Goal: Task Accomplishment & Management: Use online tool/utility

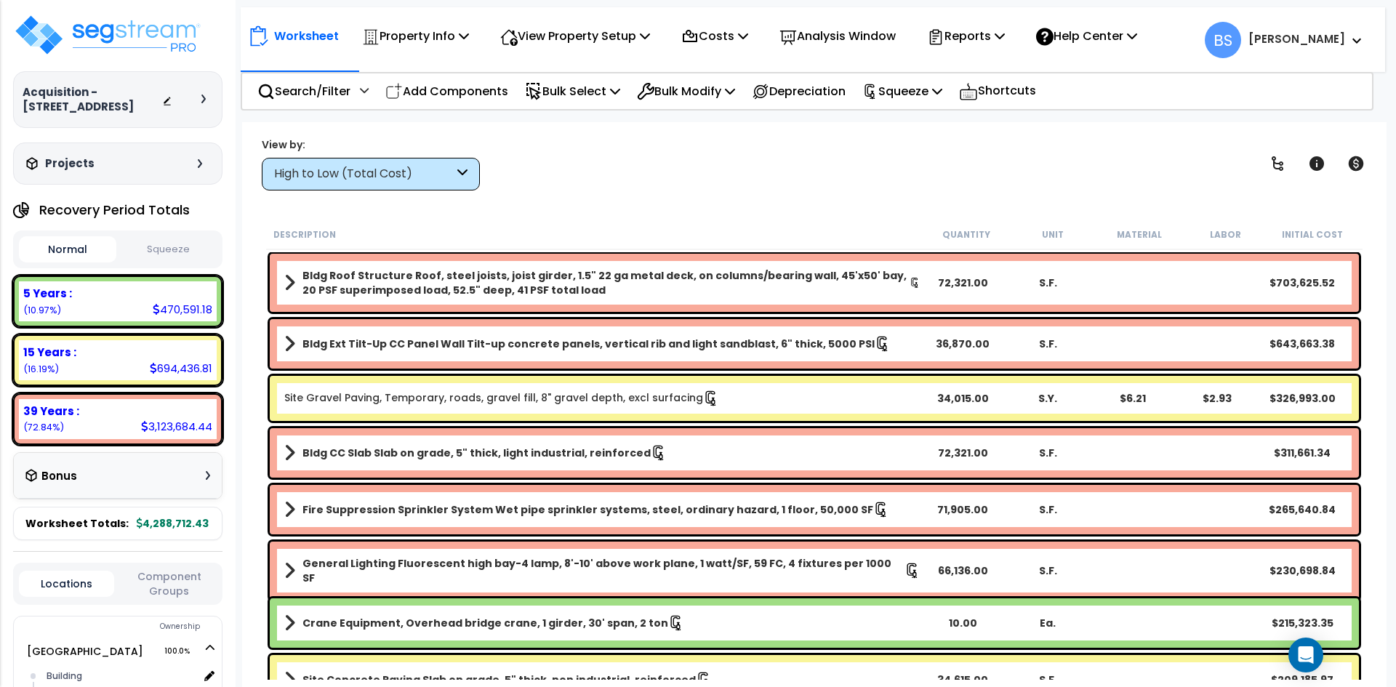
click at [710, 191] on div "Worksheet Property Info Property Setup Add Property Unit Template property Clon…" at bounding box center [814, 465] width 1144 height 687
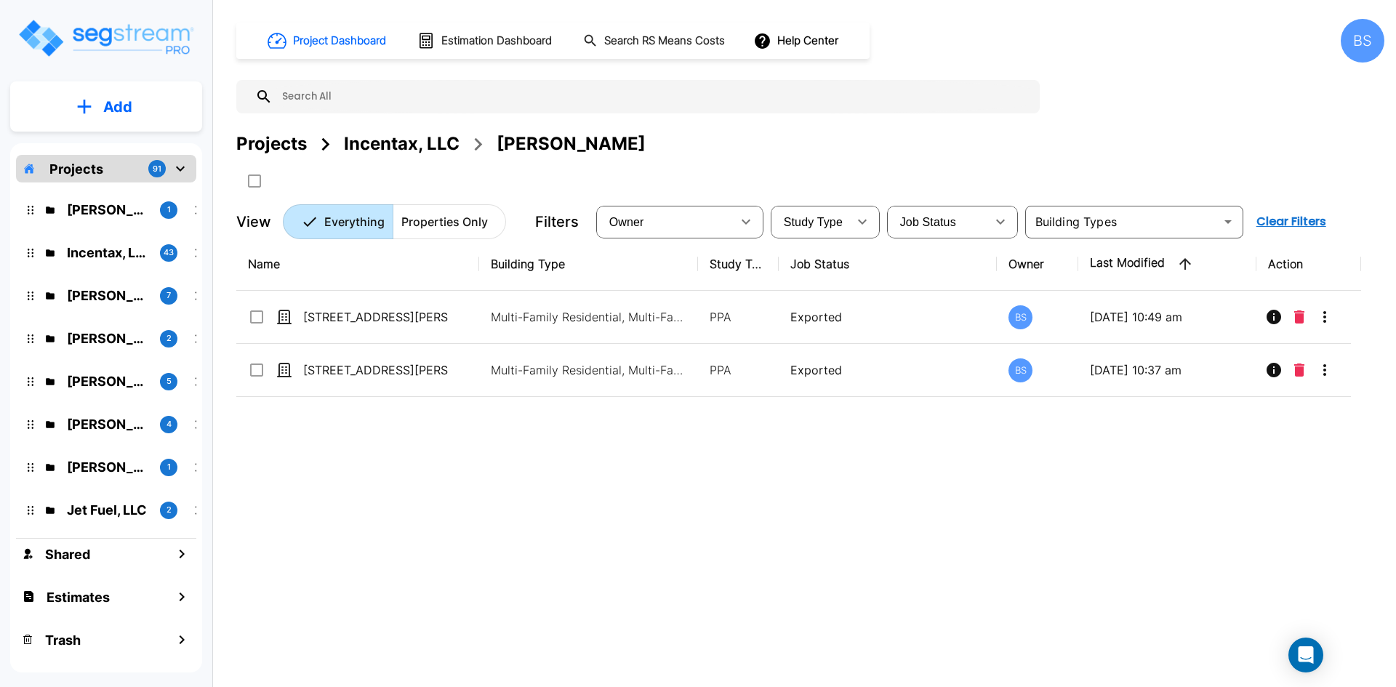
click at [390, 459] on div "Name Building Type Study Type Job Status Owner Last Modified Action 1031 Justin…" at bounding box center [798, 451] width 1125 height 426
click at [276, 147] on div "Projects" at bounding box center [271, 144] width 71 height 26
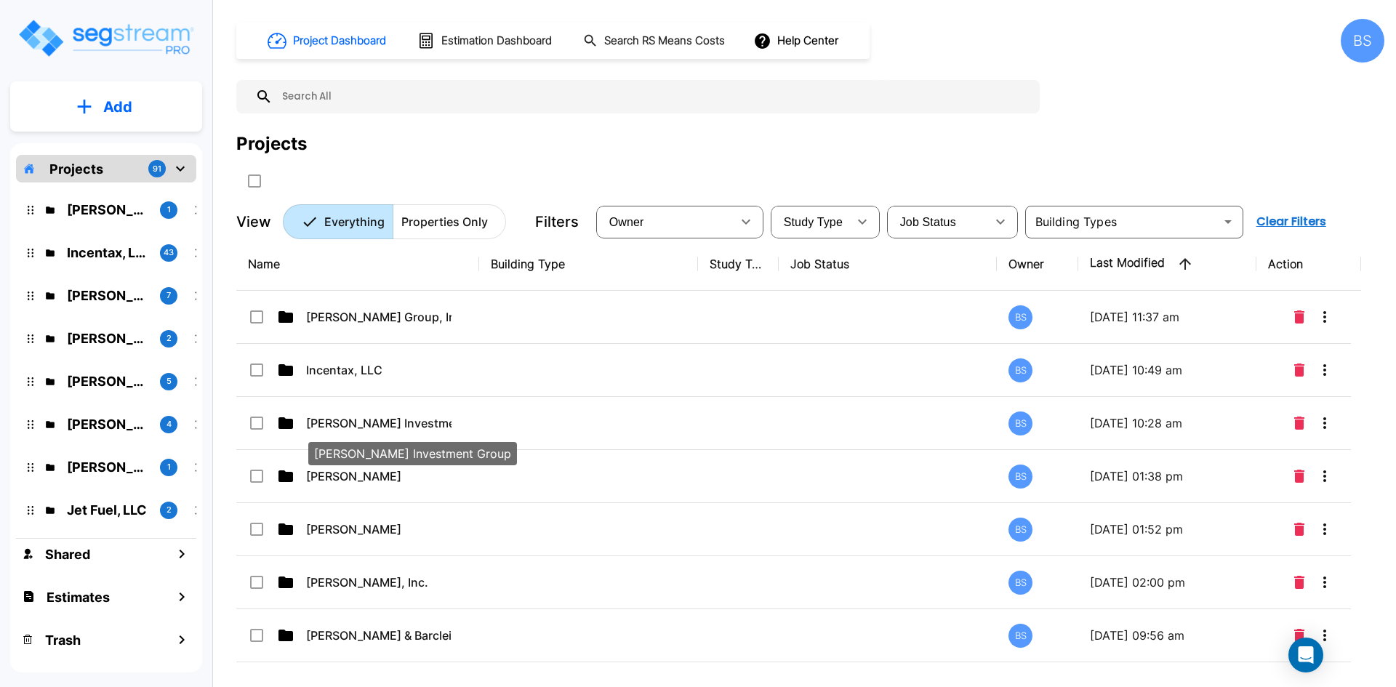
click at [327, 427] on p "Clark Investment Group" at bounding box center [378, 422] width 145 height 17
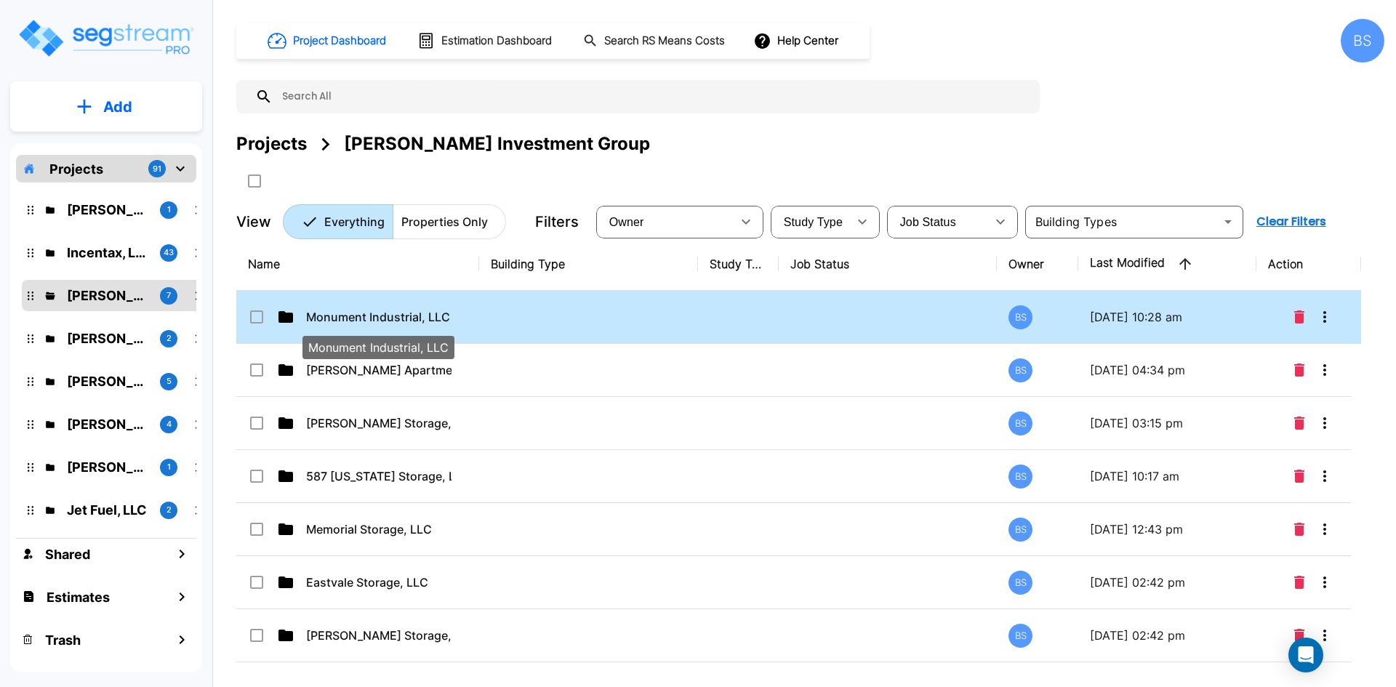
click at [348, 319] on p "Monument Industrial, LLC" at bounding box center [378, 316] width 145 height 17
checkbox input "true"
click at [348, 319] on p "Monument Industrial, LLC" at bounding box center [378, 316] width 145 height 17
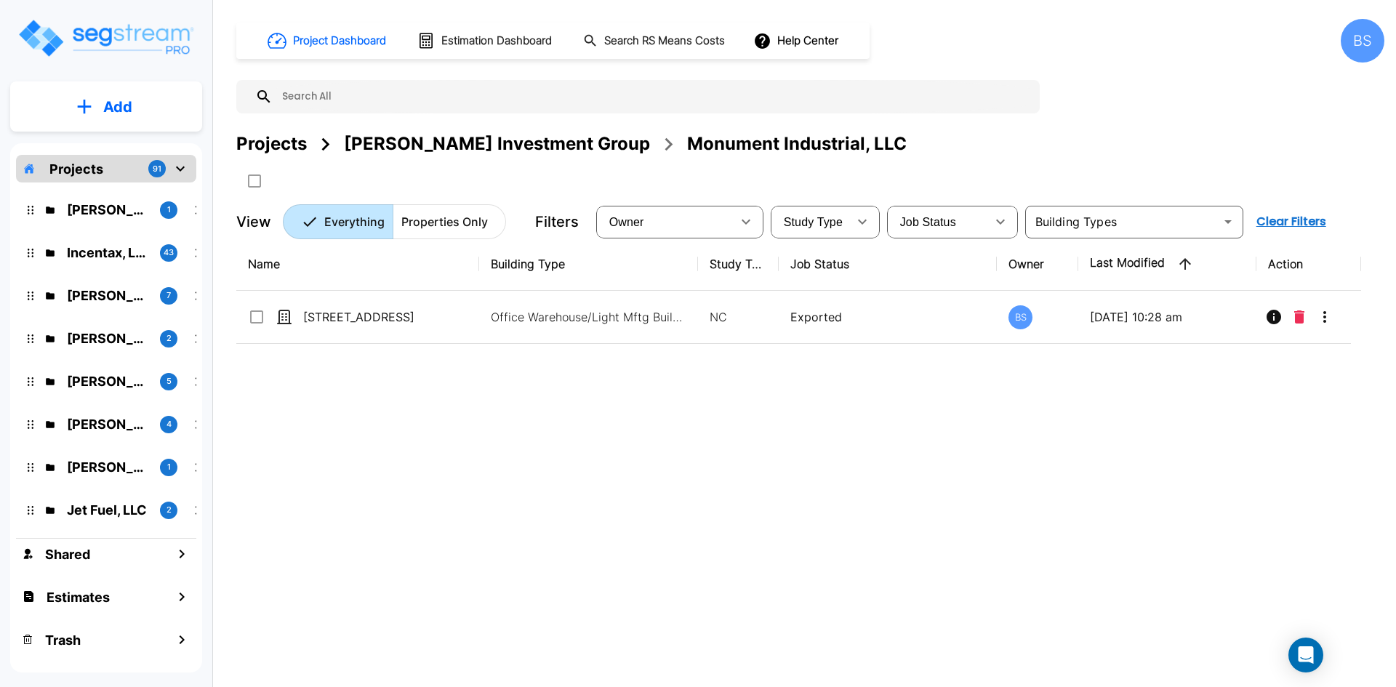
click at [499, 531] on div "Name Building Type Study Type Job Status Owner Last Modified Action 15707 Terra…" at bounding box center [798, 451] width 1125 height 426
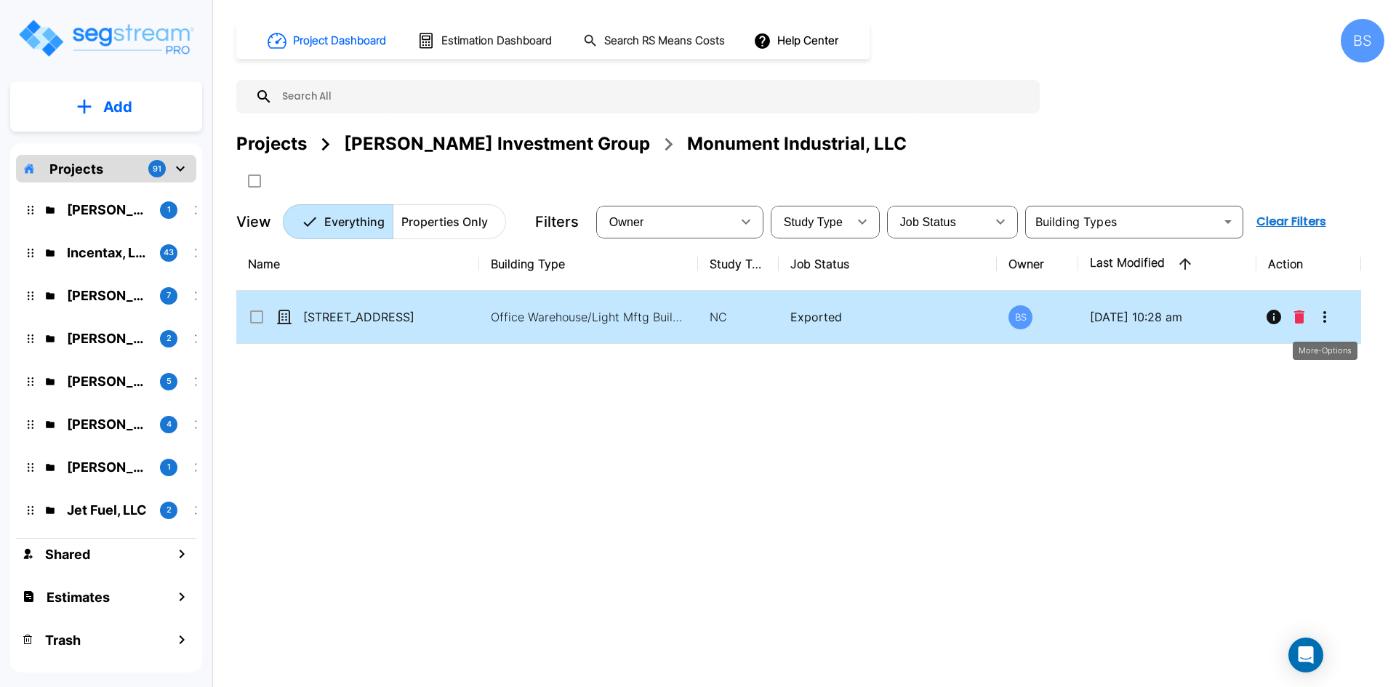
click at [1330, 313] on icon "More-Options" at bounding box center [1324, 316] width 17 height 17
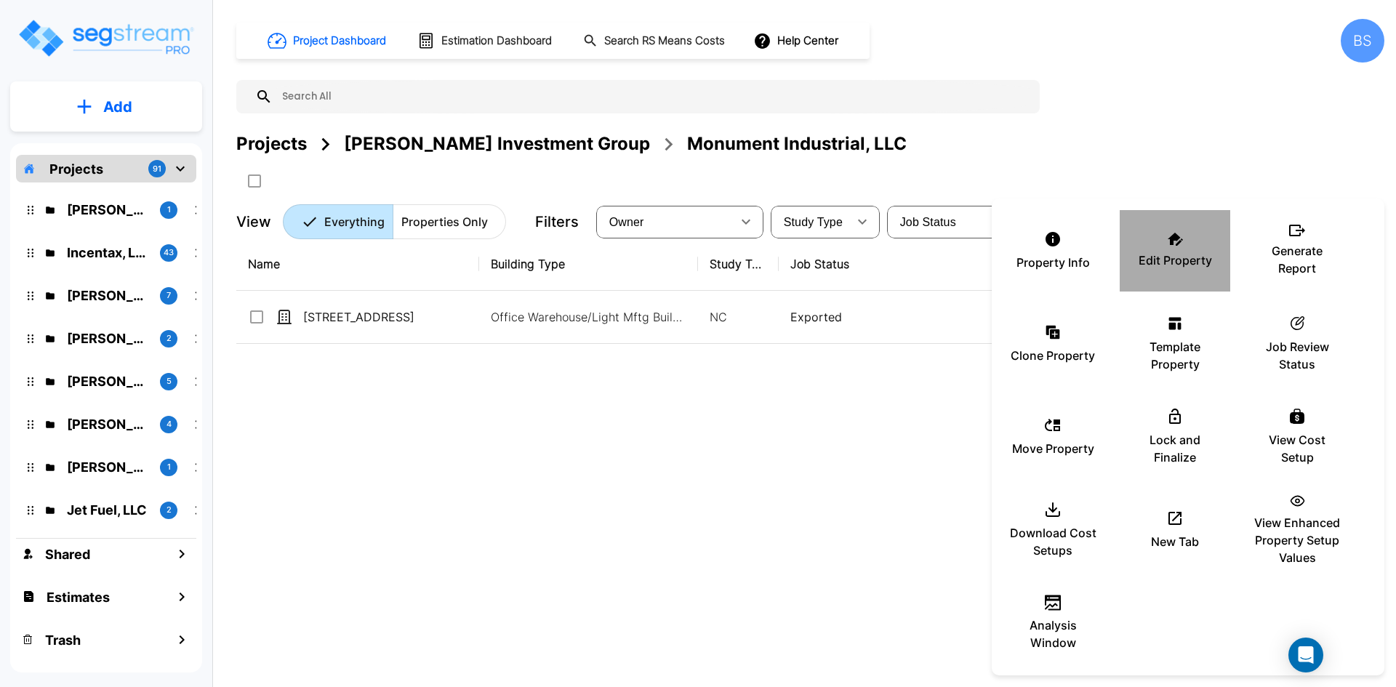
click at [1175, 273] on div "Edit Property" at bounding box center [1174, 250] width 87 height 73
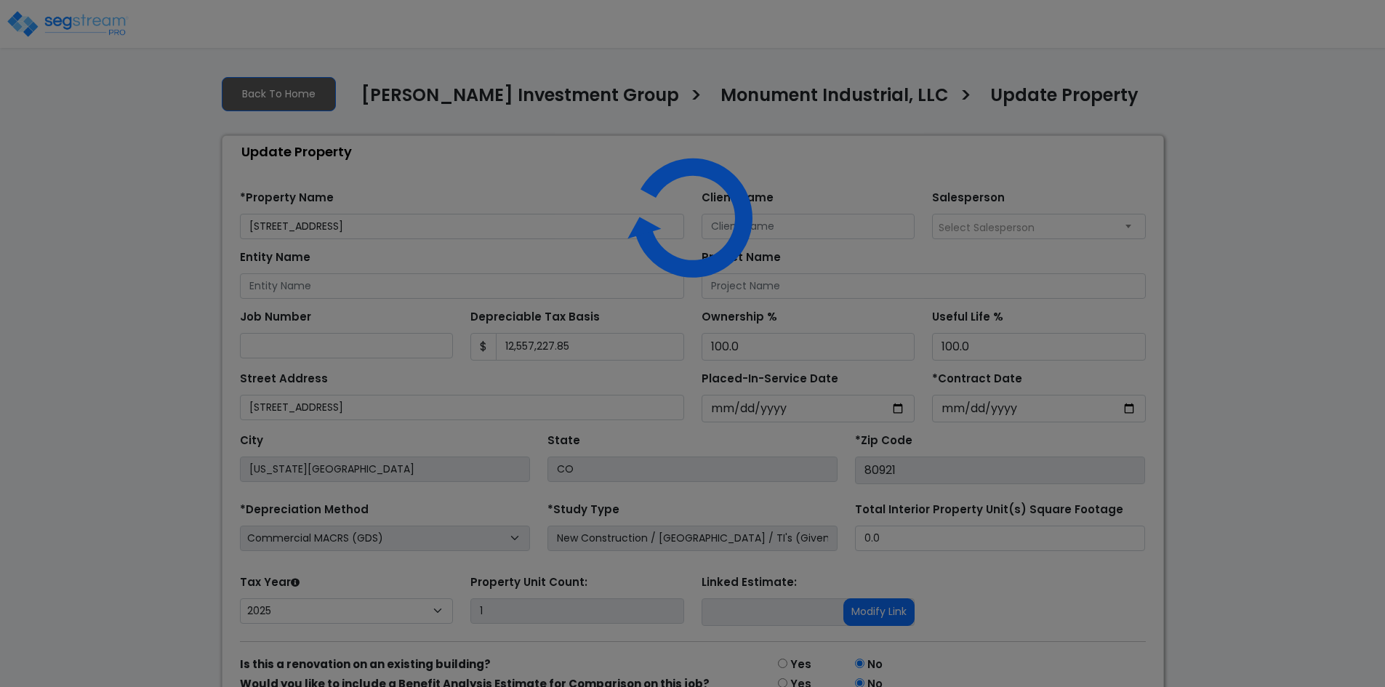
select select "2025"
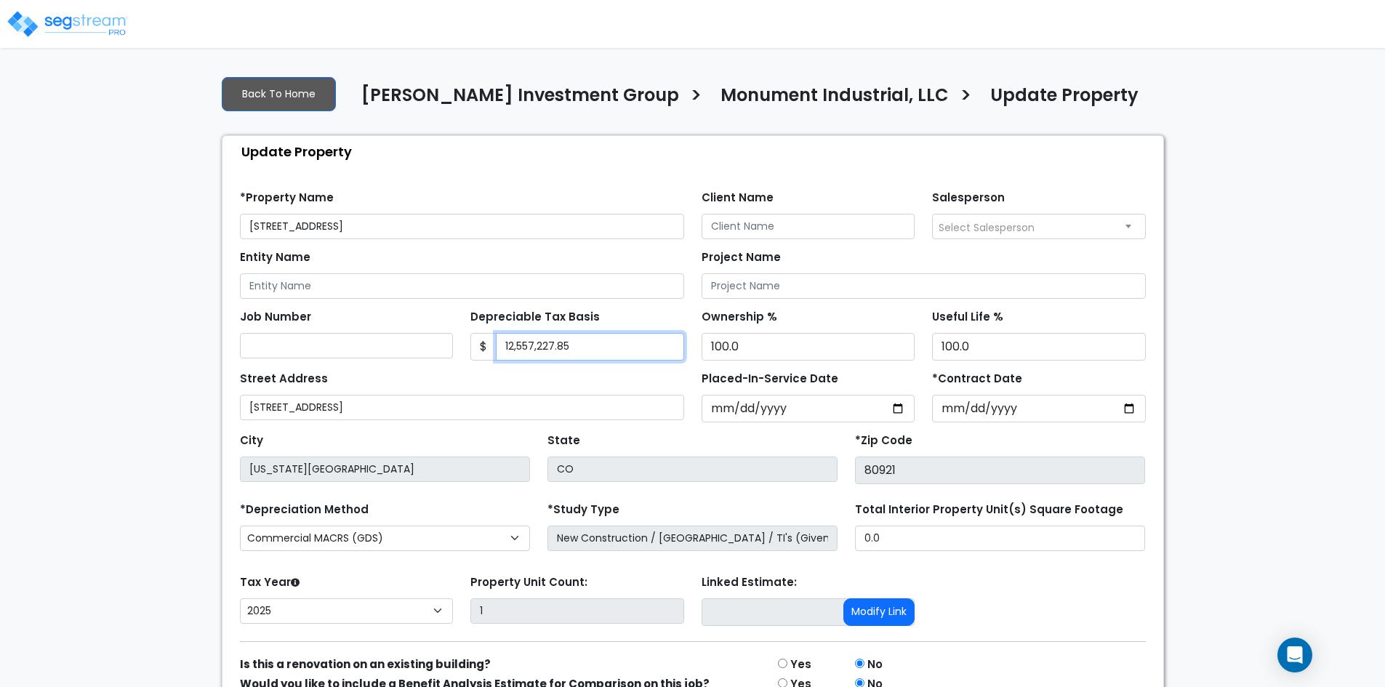
click at [591, 356] on input "12,557,227.85" at bounding box center [590, 347] width 188 height 28
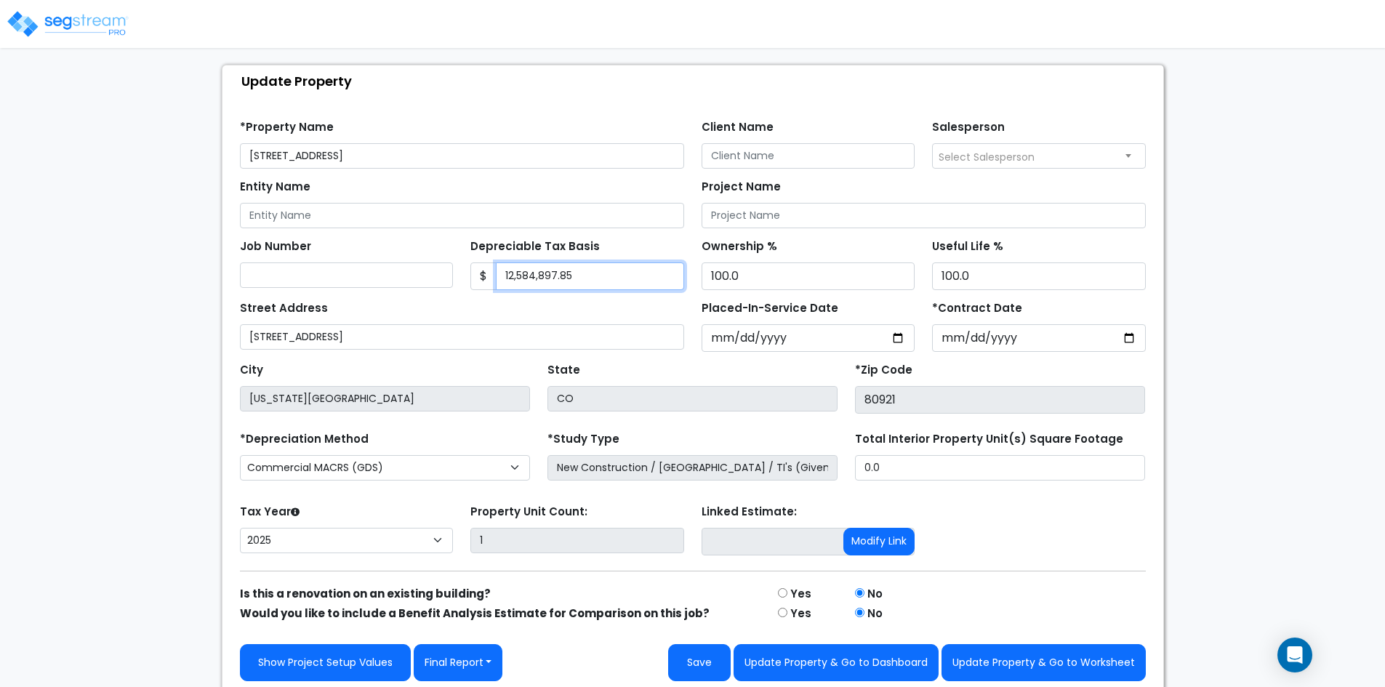
scroll to position [77, 0]
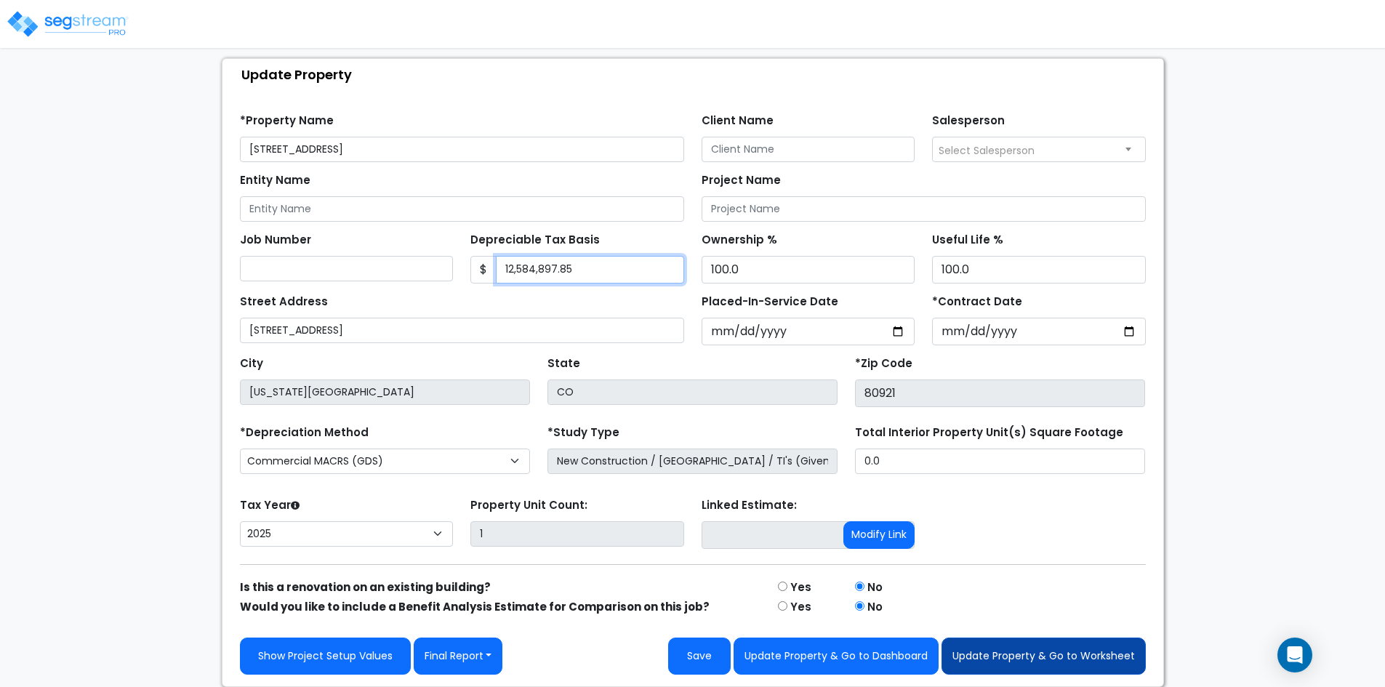
type input "12,584,897.85"
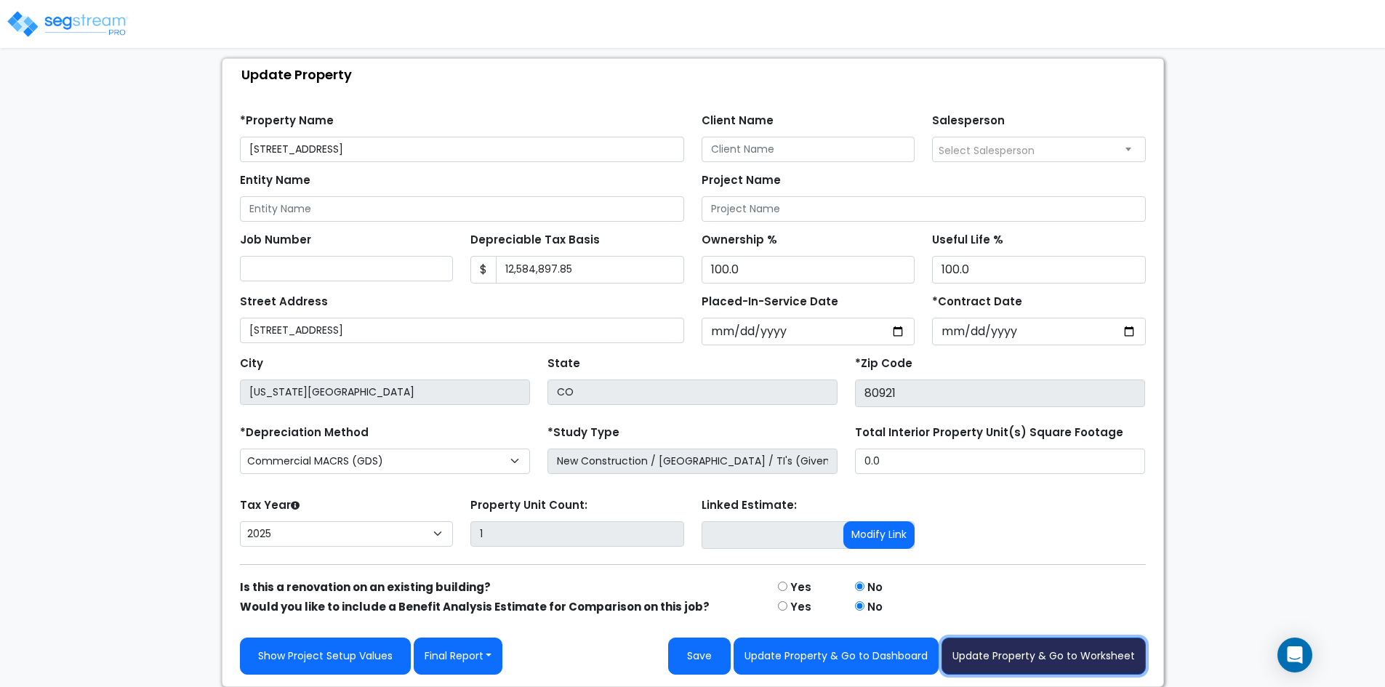
click at [1013, 654] on button "Update Property & Go to Worksheet" at bounding box center [1043, 656] width 204 height 37
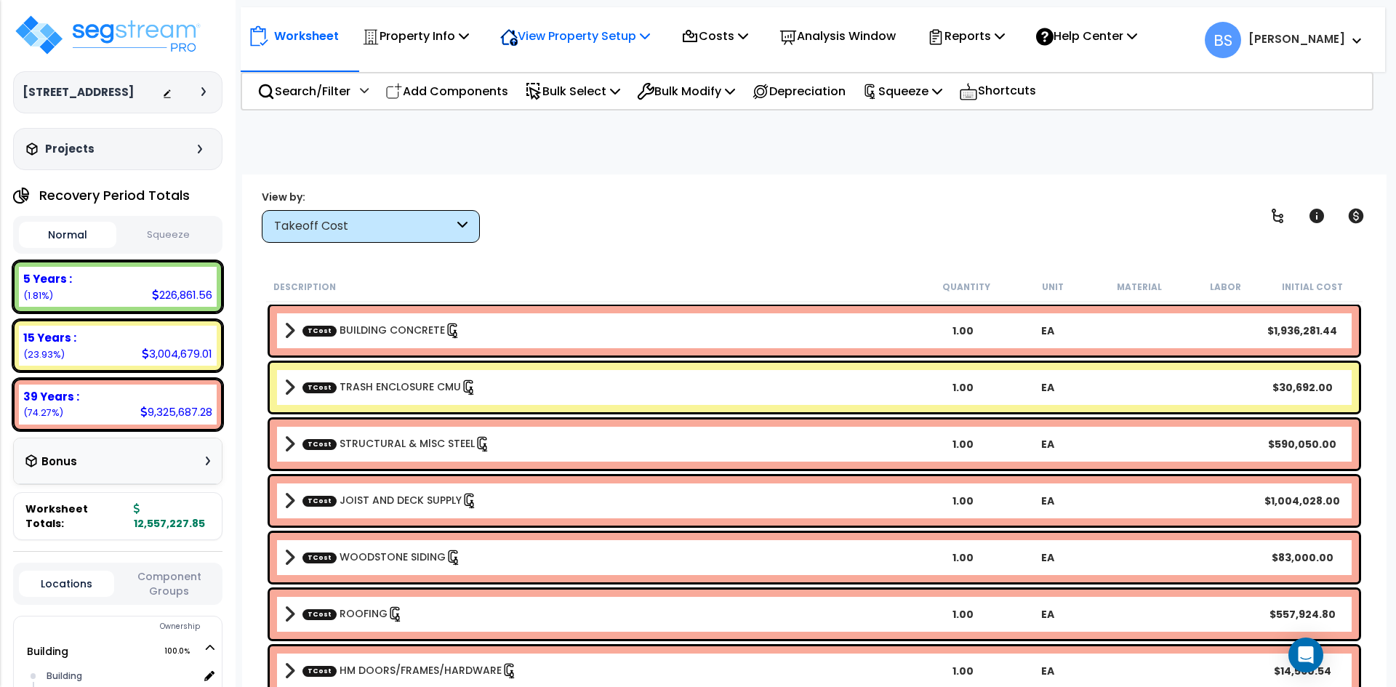
click at [580, 23] on div "View Property Setup" at bounding box center [575, 36] width 150 height 34
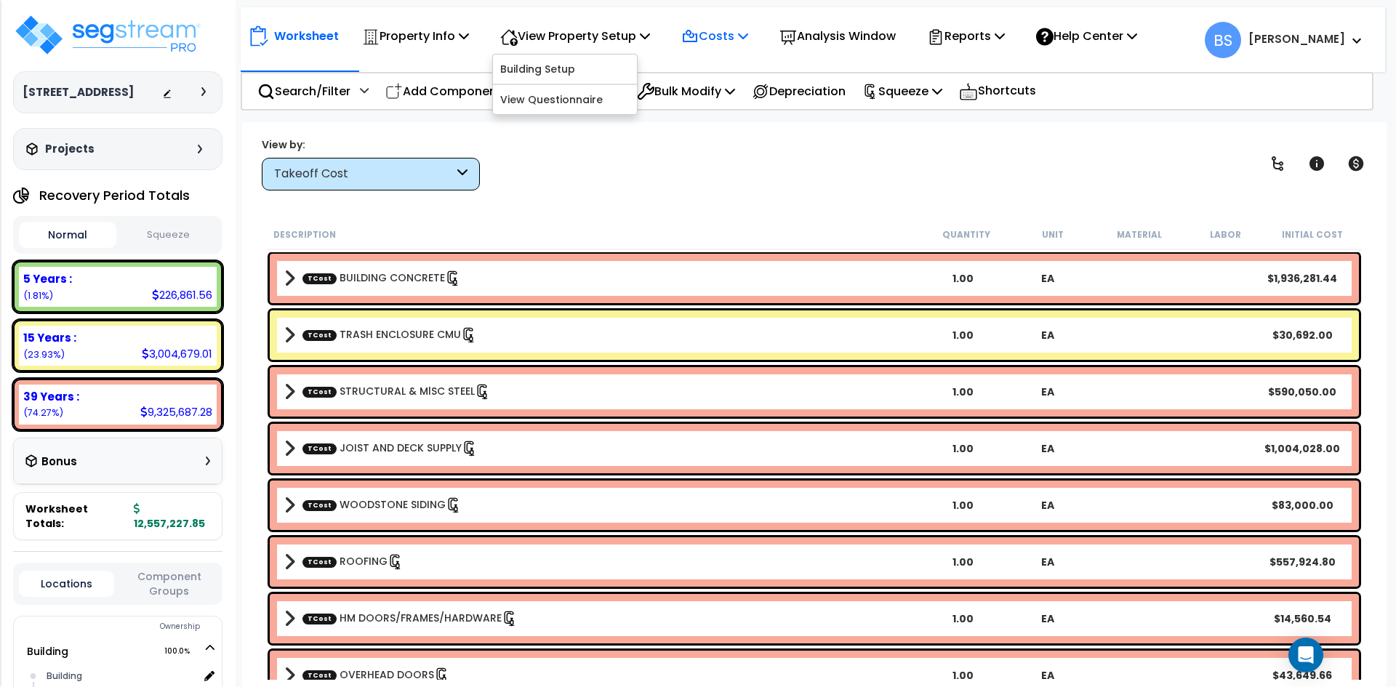
click at [742, 42] on p "Costs" at bounding box center [714, 36] width 67 height 20
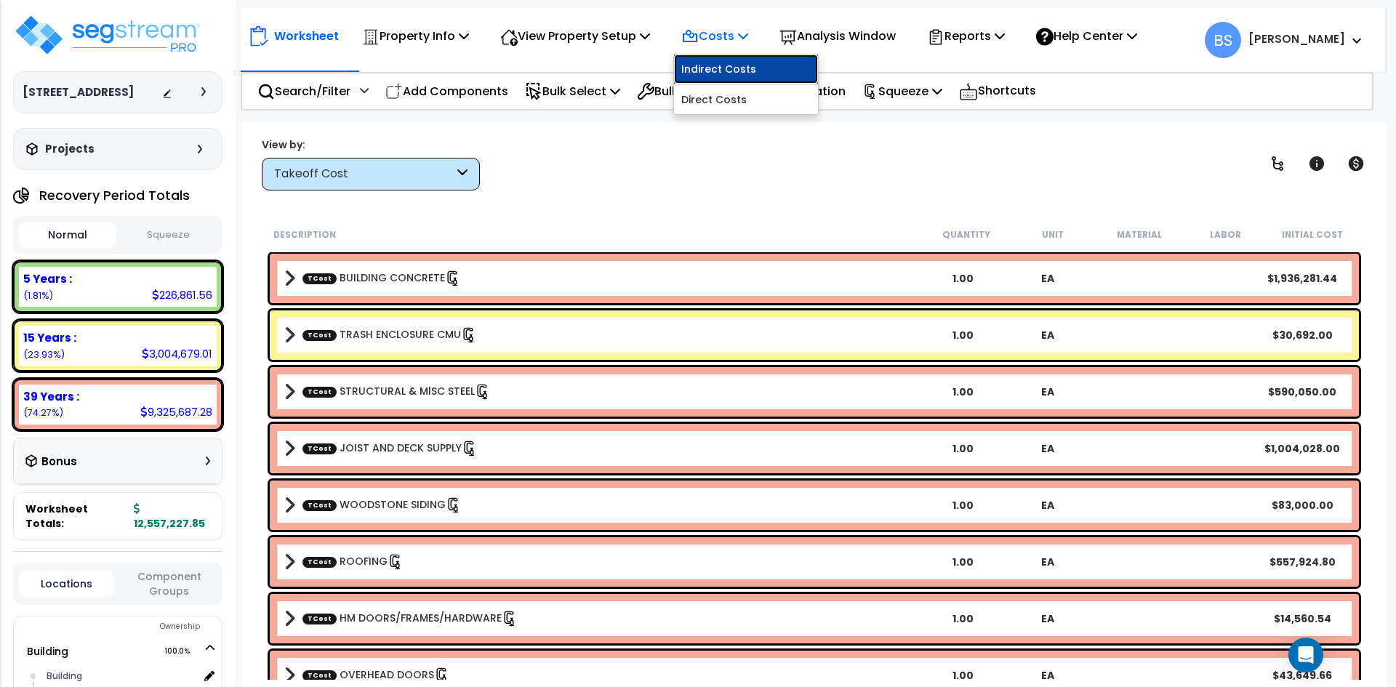
click at [739, 67] on link "Indirect Costs" at bounding box center [746, 69] width 144 height 29
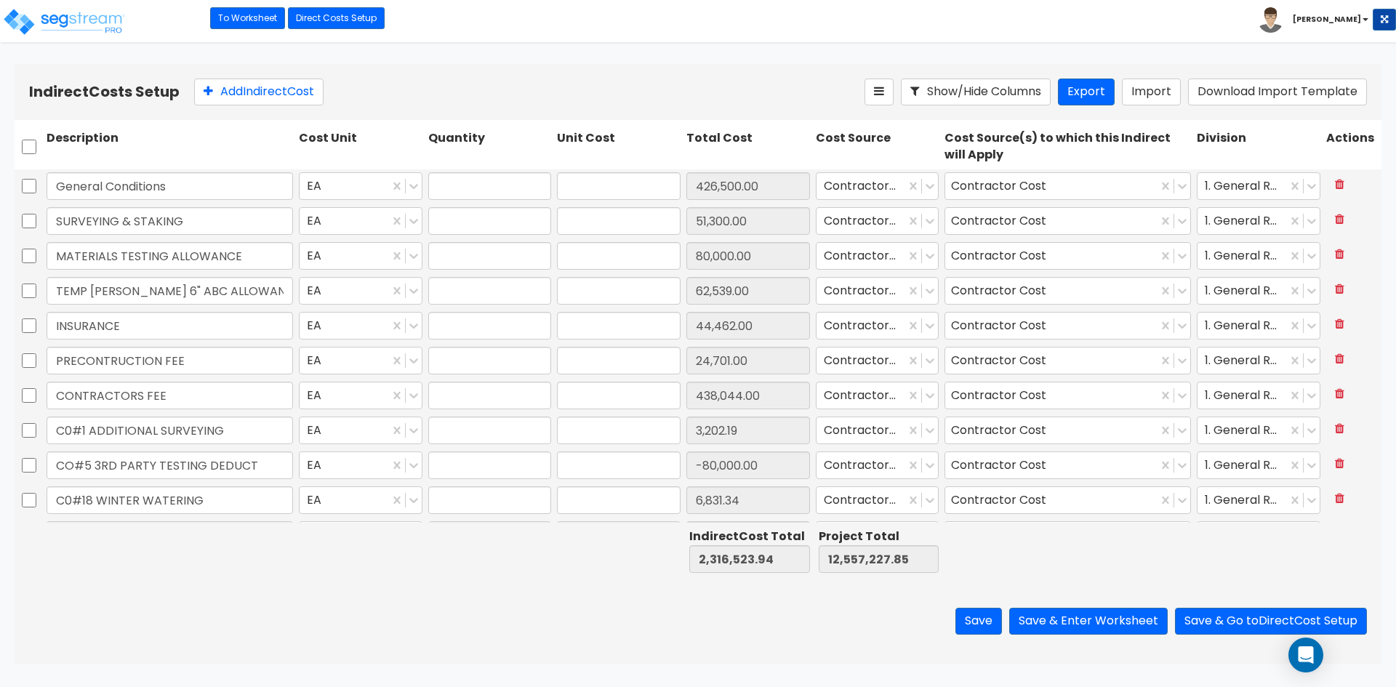
type input "1.00"
type input "426,500.00"
type input "1.00"
type input "51,300.00"
type input "1.00"
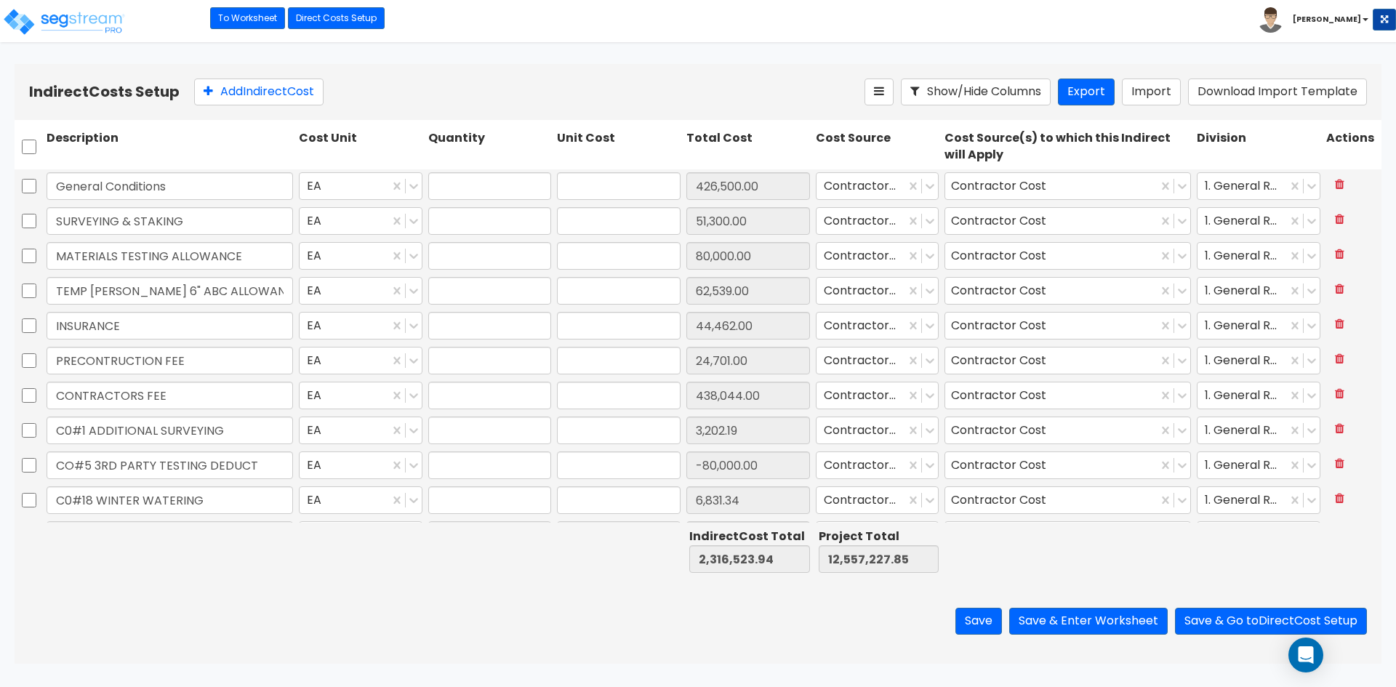
type input "80,000.00"
type input "1.00"
type input "62,539.00"
type input "1.00"
type input "44,462.00"
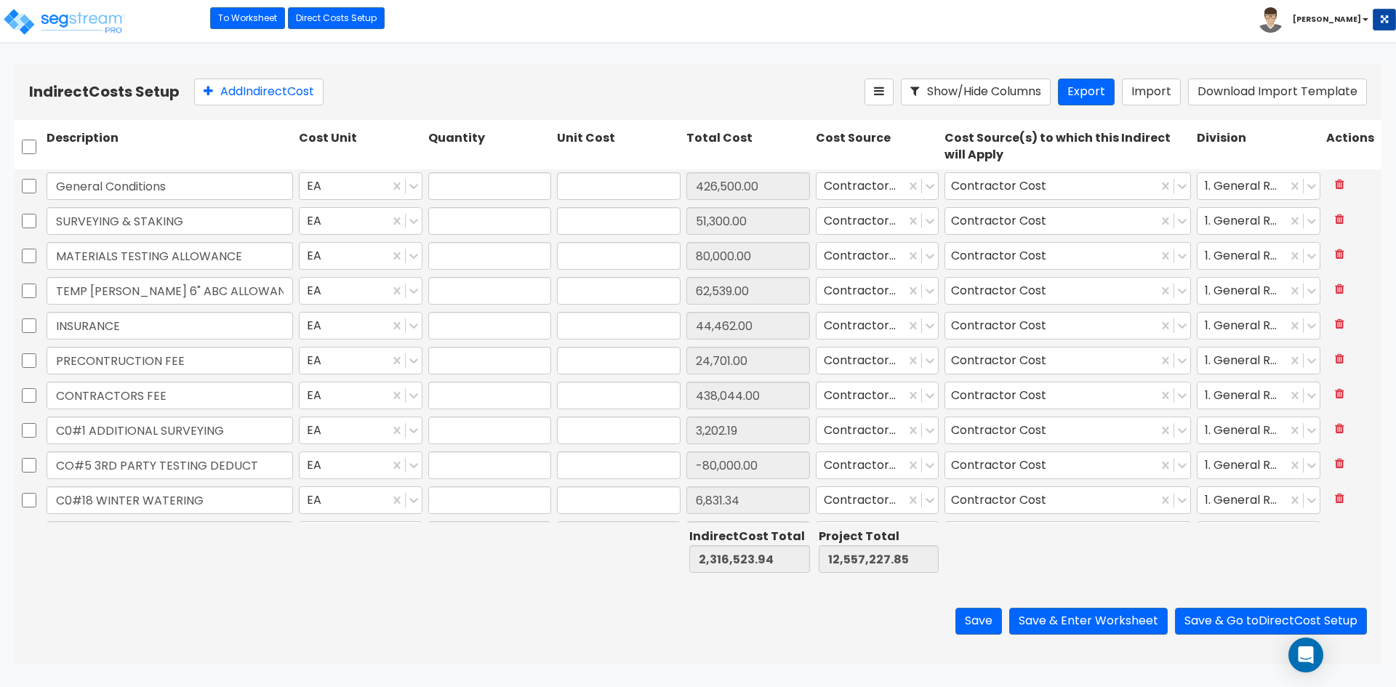
type input "1.00"
type input "24,701.00"
type input "1.00"
type input "438,044.00"
type input "1.00"
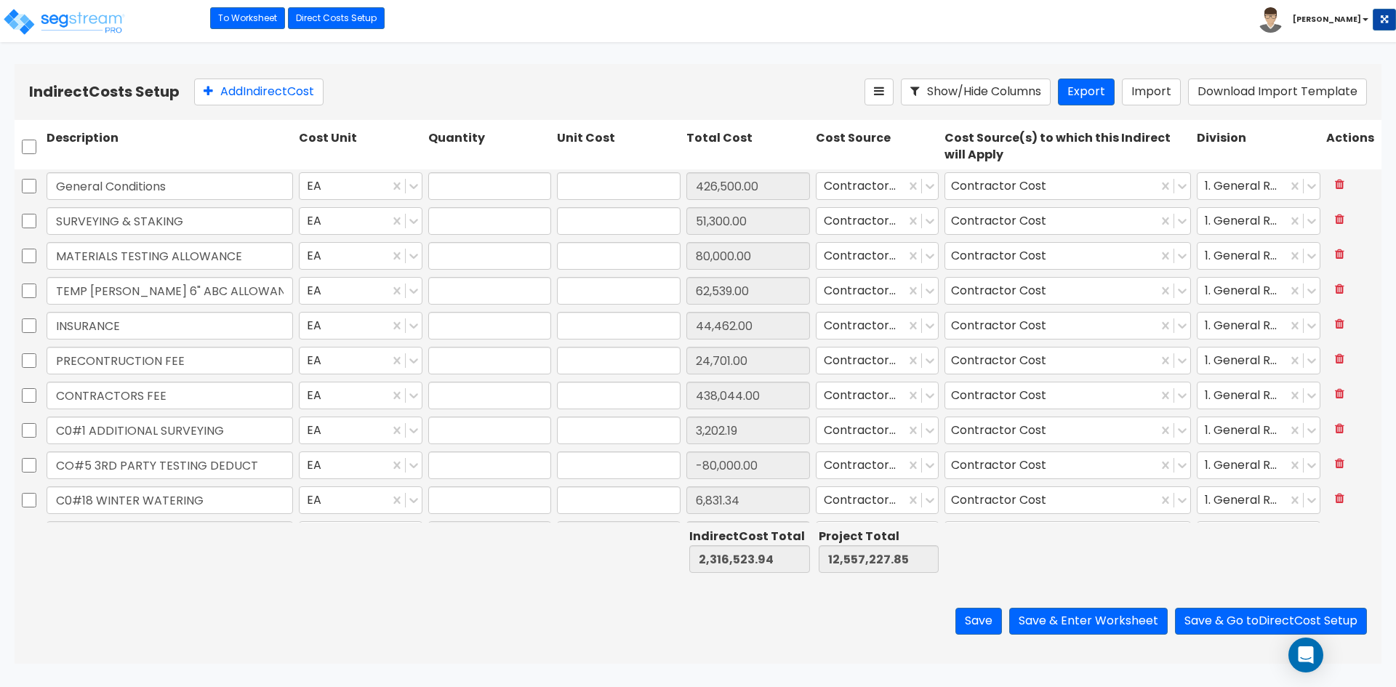
type input "3,202.19"
type input "1.00"
type input "-80,000.00"
type input "1.00"
type input "6,831.34"
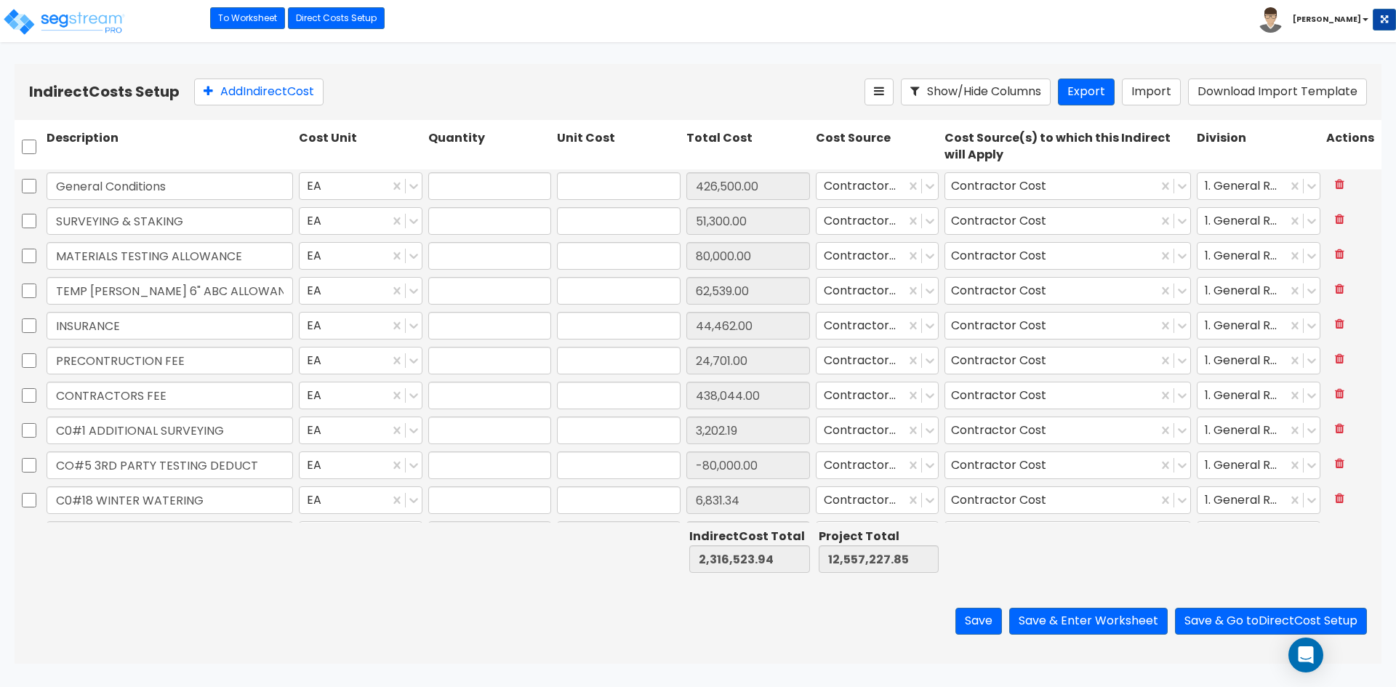
type input "1.00"
type input "1,387.62"
type input "1.00"
type input "147,269.93"
type input "1.00"
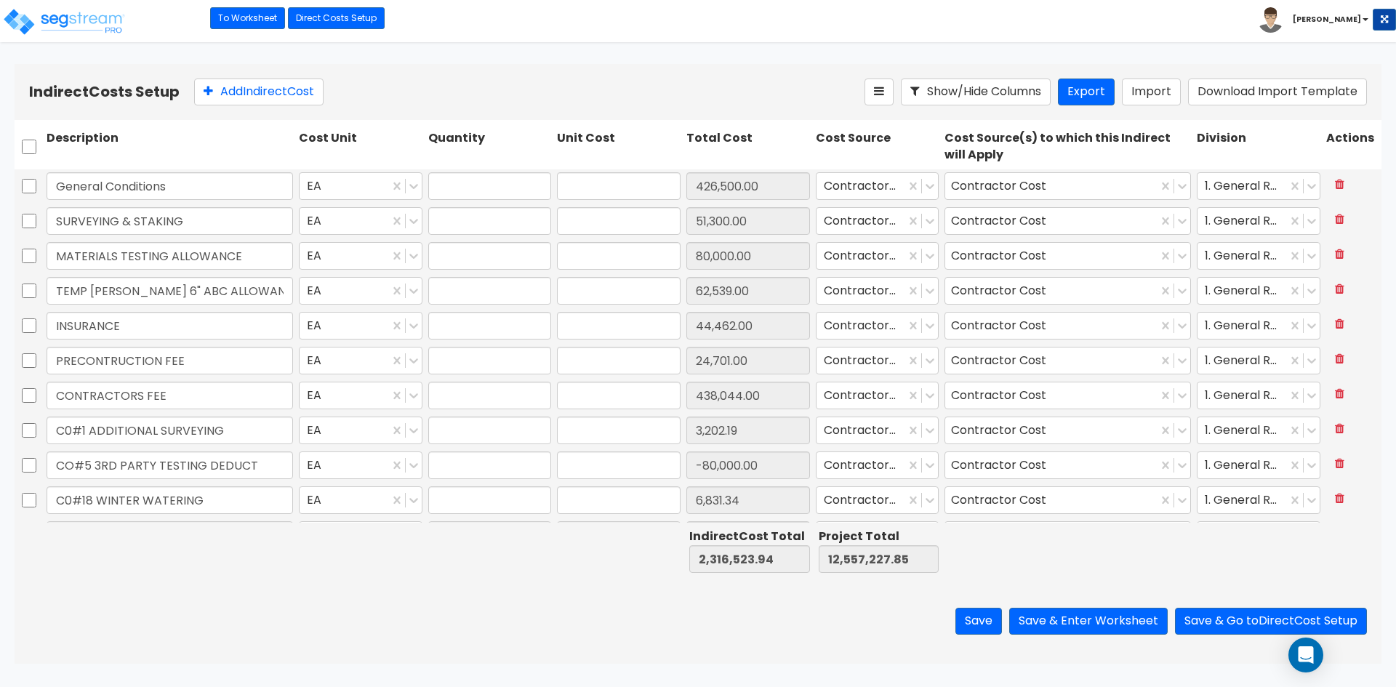
type input "102,783.75"
type input "1.00"
type input "1,995.00"
type input "1.00"
type input "128,241.11"
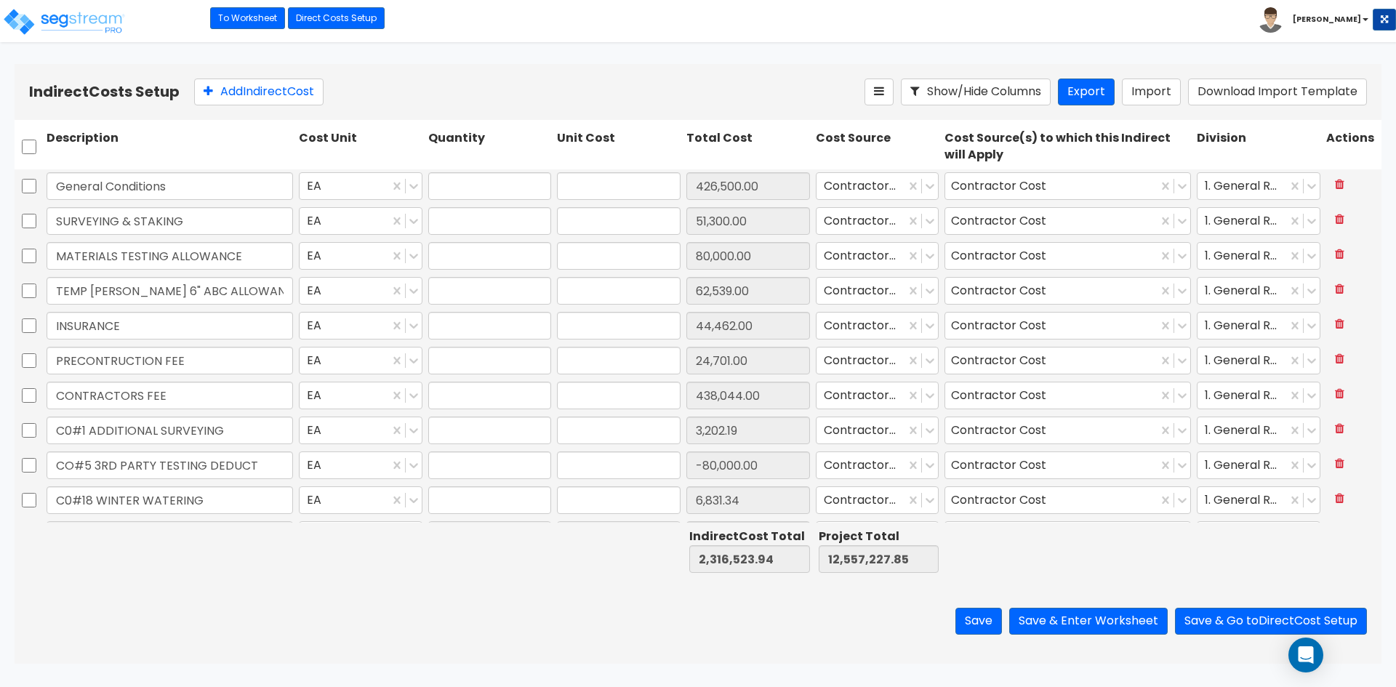
type input "1.00"
type input "59,465.16"
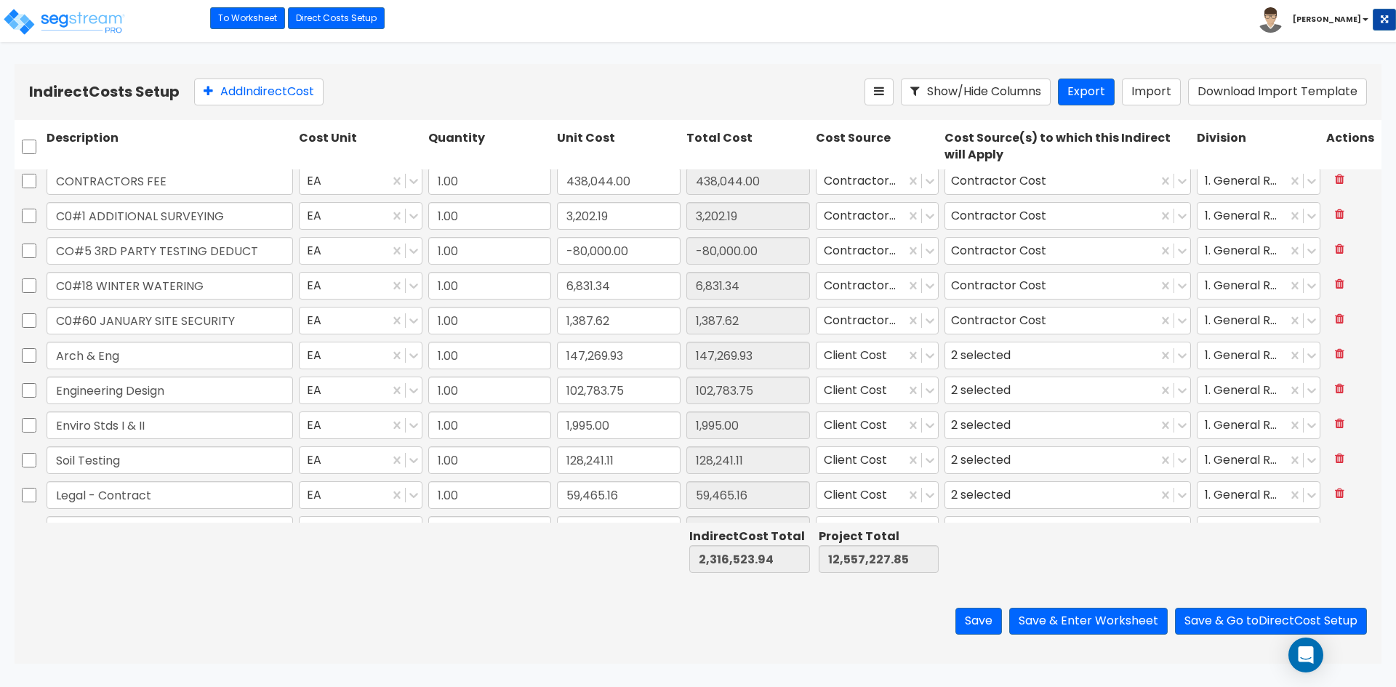
type input "1.00"
type input "12,875.00"
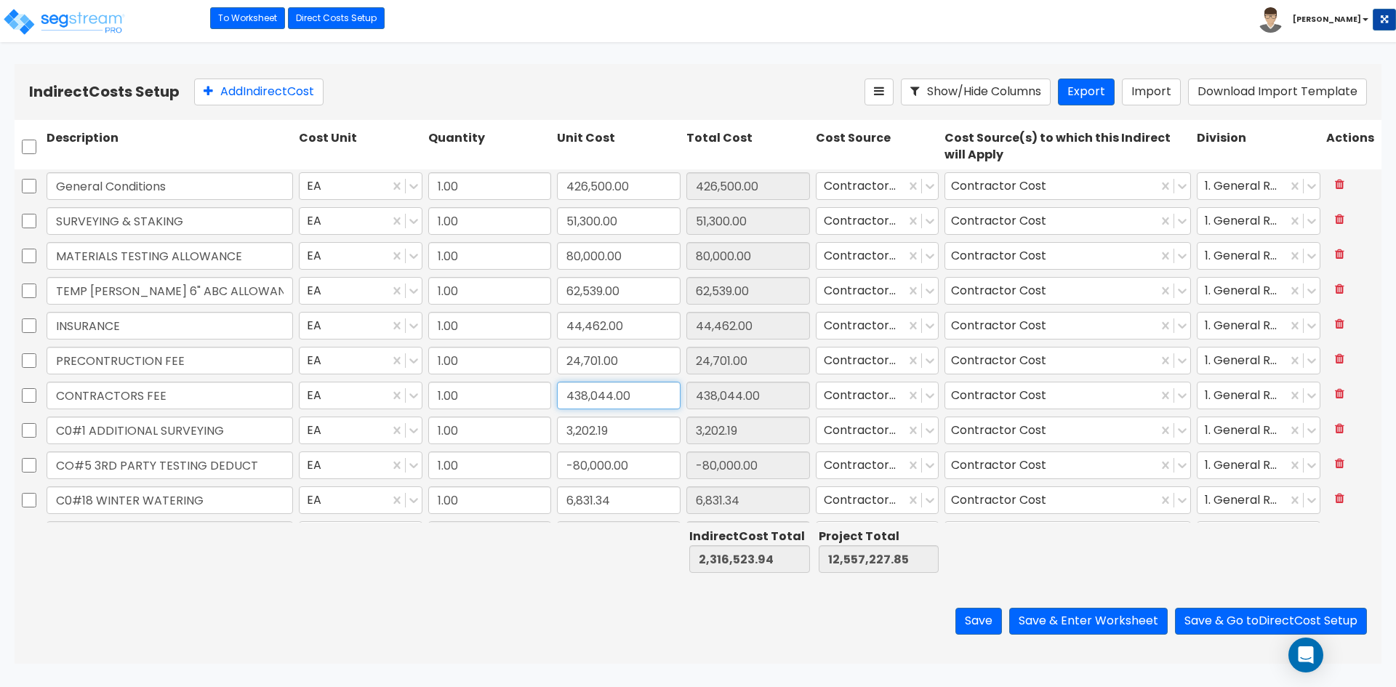
click at [635, 401] on input "438,044.00" at bounding box center [619, 396] width 124 height 28
drag, startPoint x: 416, startPoint y: 580, endPoint x: 449, endPoint y: 557, distance: 40.1
click at [416, 580] on div "Save Save & Enter Worksheet Save & Go to Direct Cost Setup" at bounding box center [698, 621] width 1367 height 85
click at [640, 395] on input "438,044.00" at bounding box center [619, 396] width 124 height 28
type input "465,714"
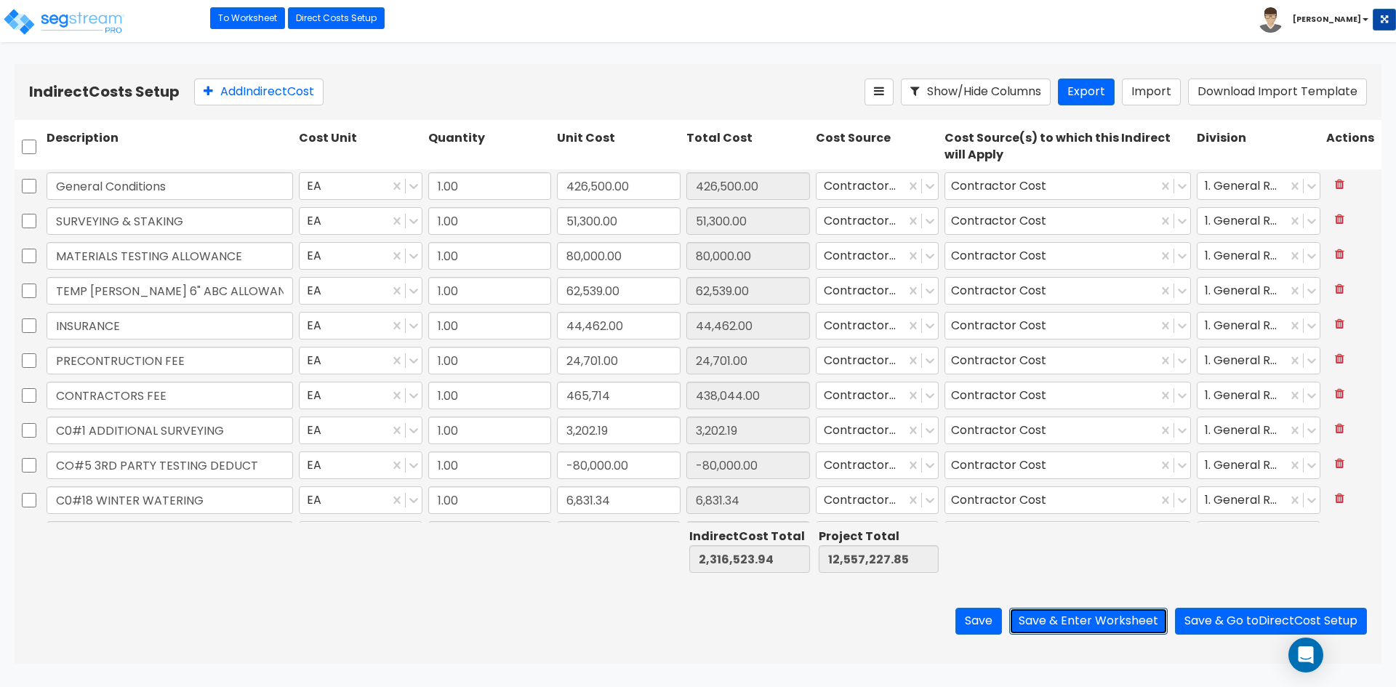
click at [1125, 627] on button "Save & Enter Worksheet" at bounding box center [1088, 621] width 158 height 27
type input "465,714.00"
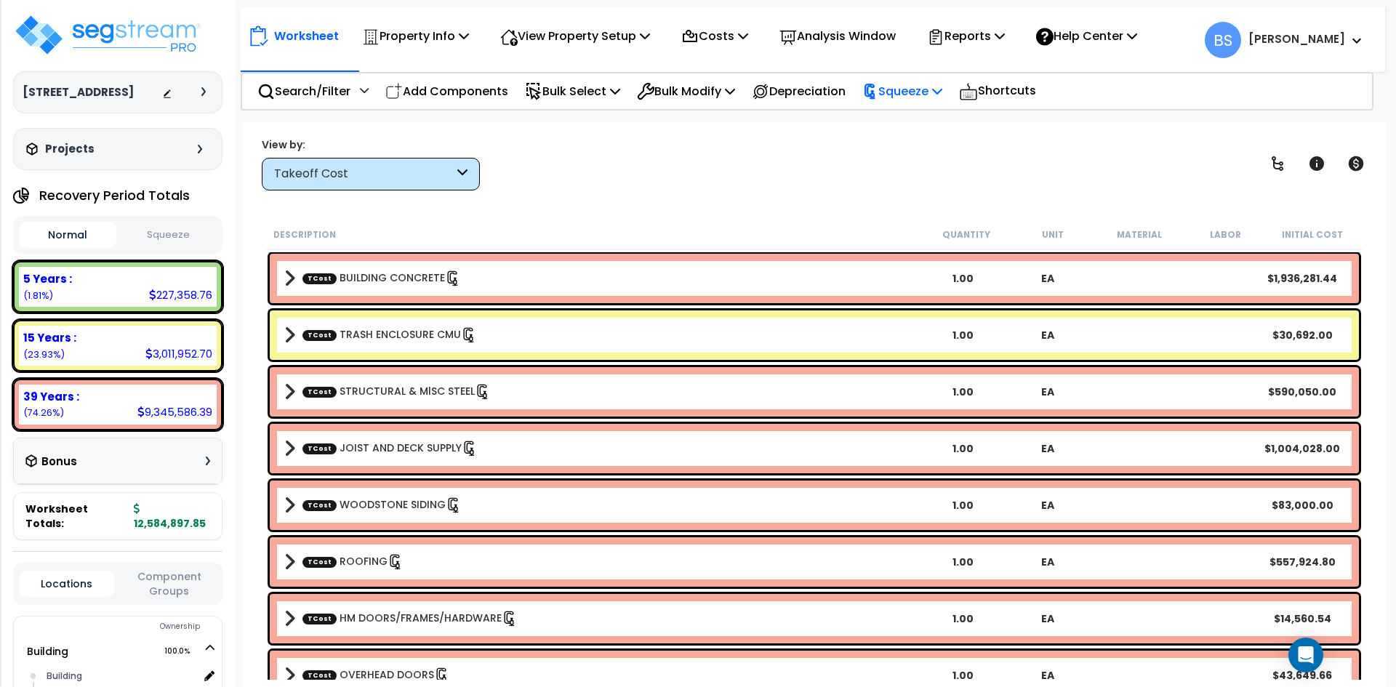
click at [923, 99] on p "Squeeze" at bounding box center [902, 91] width 80 height 20
click at [916, 113] on link "Re-squeeze" at bounding box center [927, 123] width 144 height 29
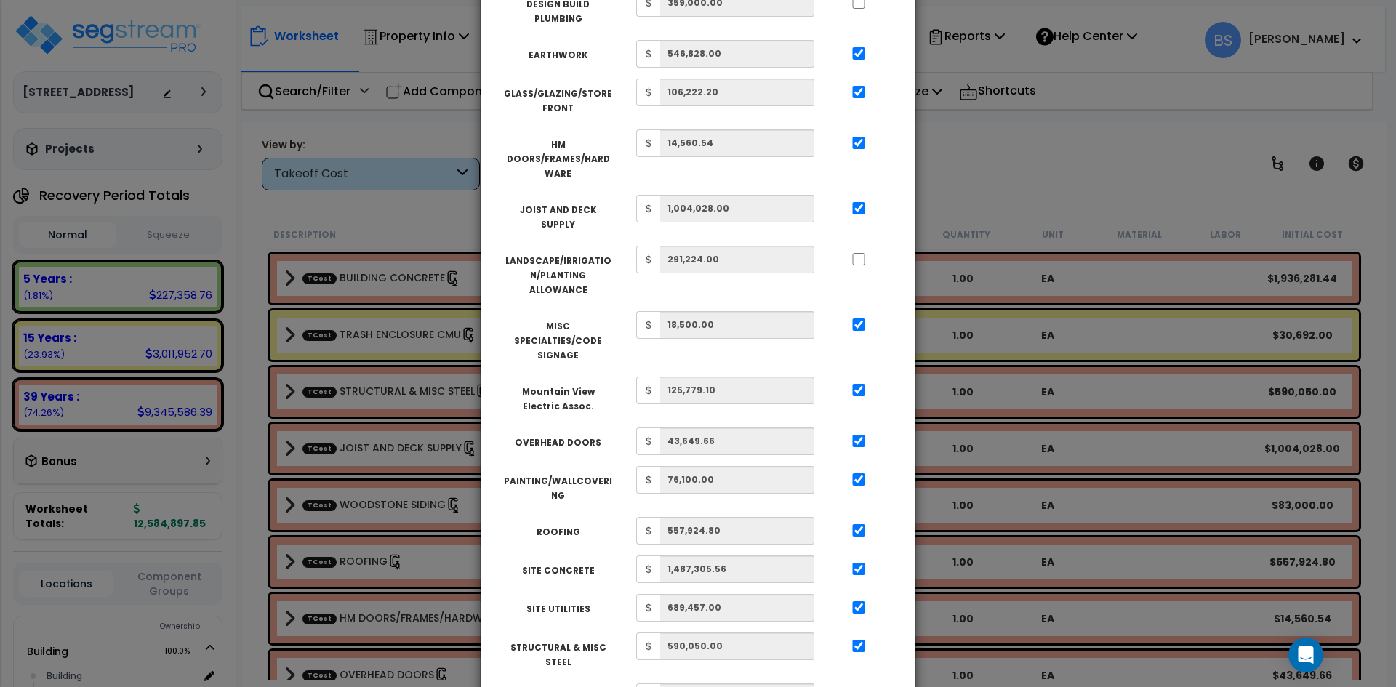
scroll to position [661, 0]
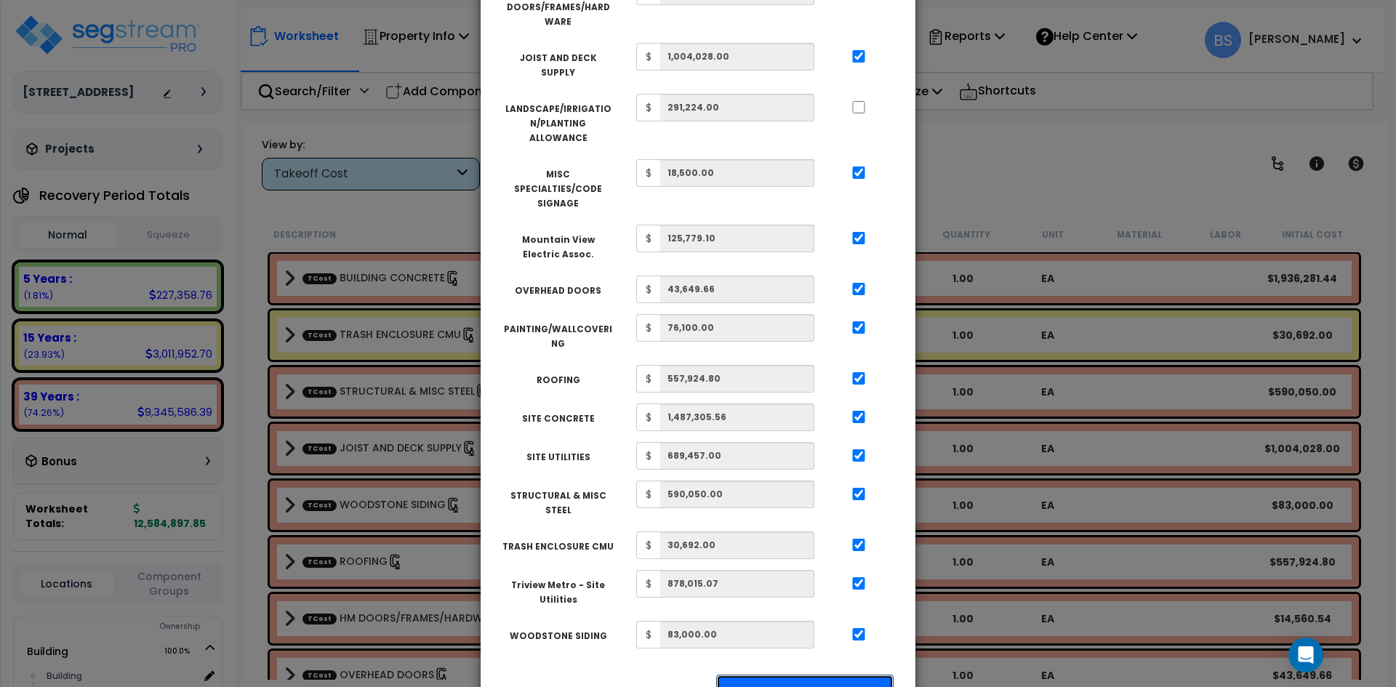
click at [795, 675] on button "Apply Squeeze" at bounding box center [804, 691] width 177 height 33
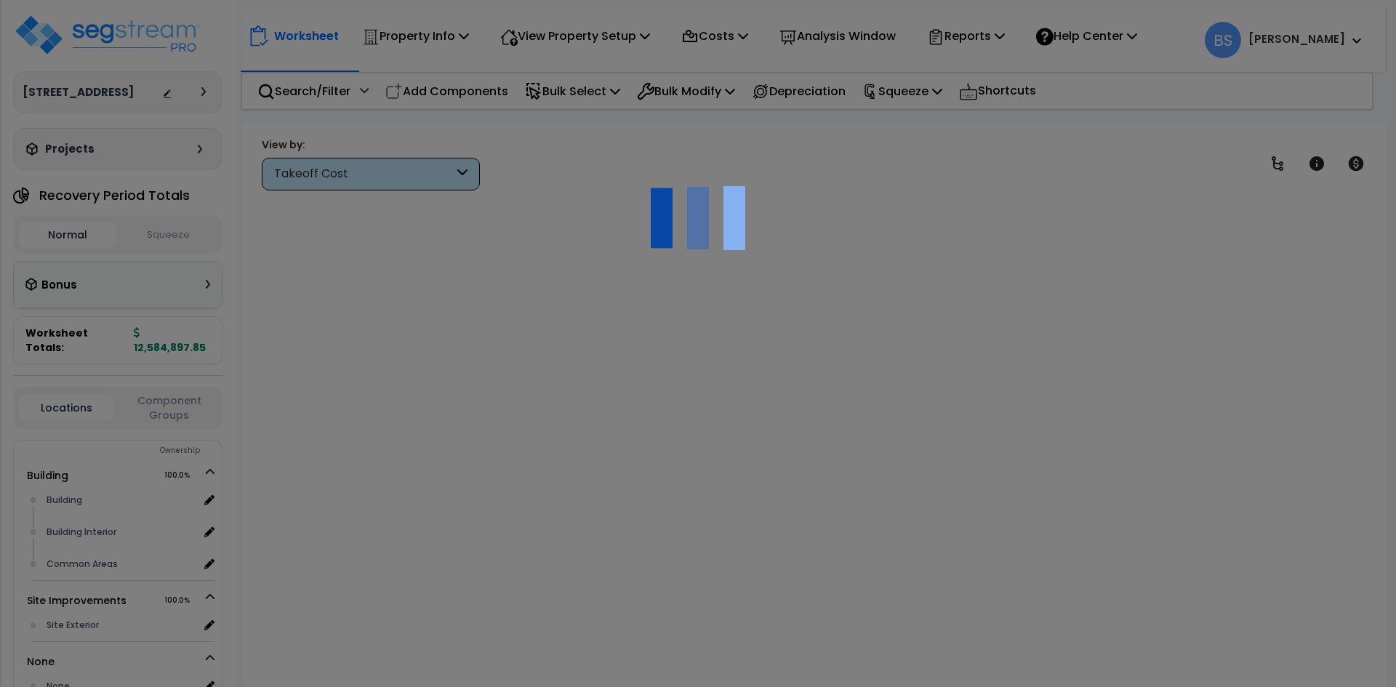
click at [169, 248] on button "Squeeze" at bounding box center [168, 234] width 97 height 25
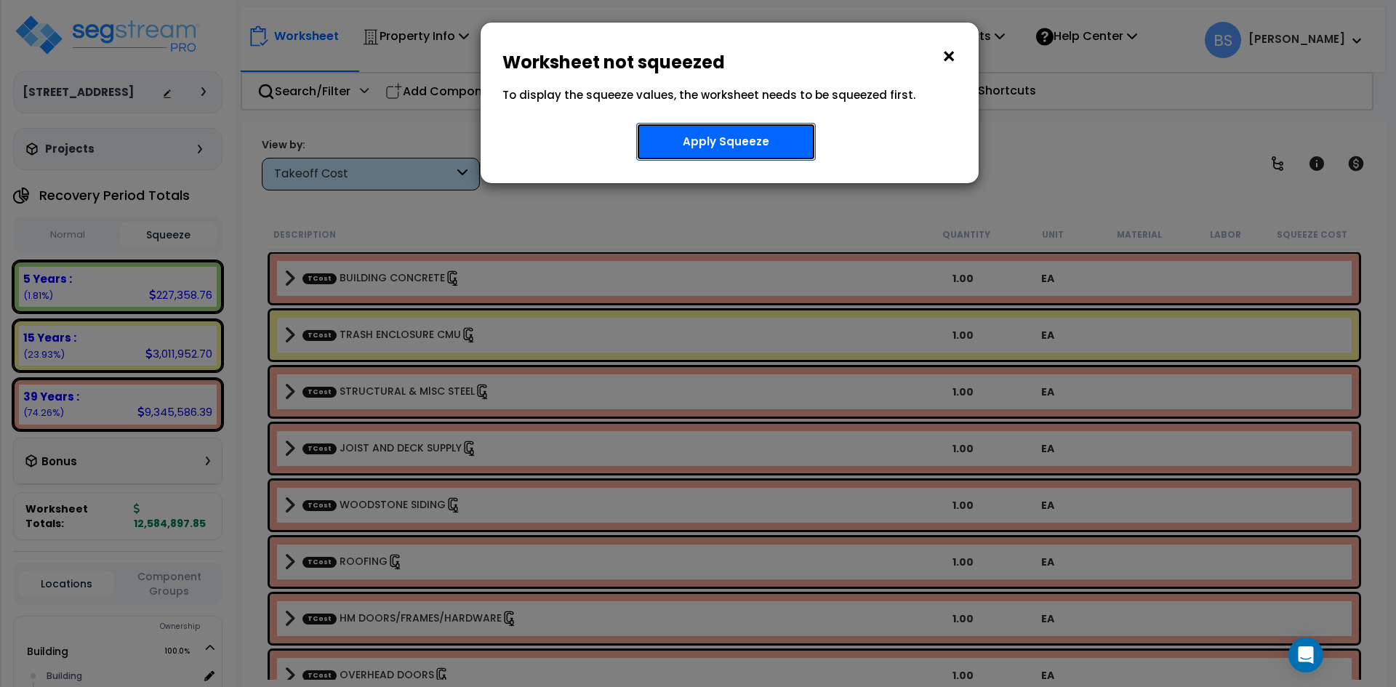
click at [755, 137] on button "Apply Squeeze" at bounding box center [726, 142] width 180 height 38
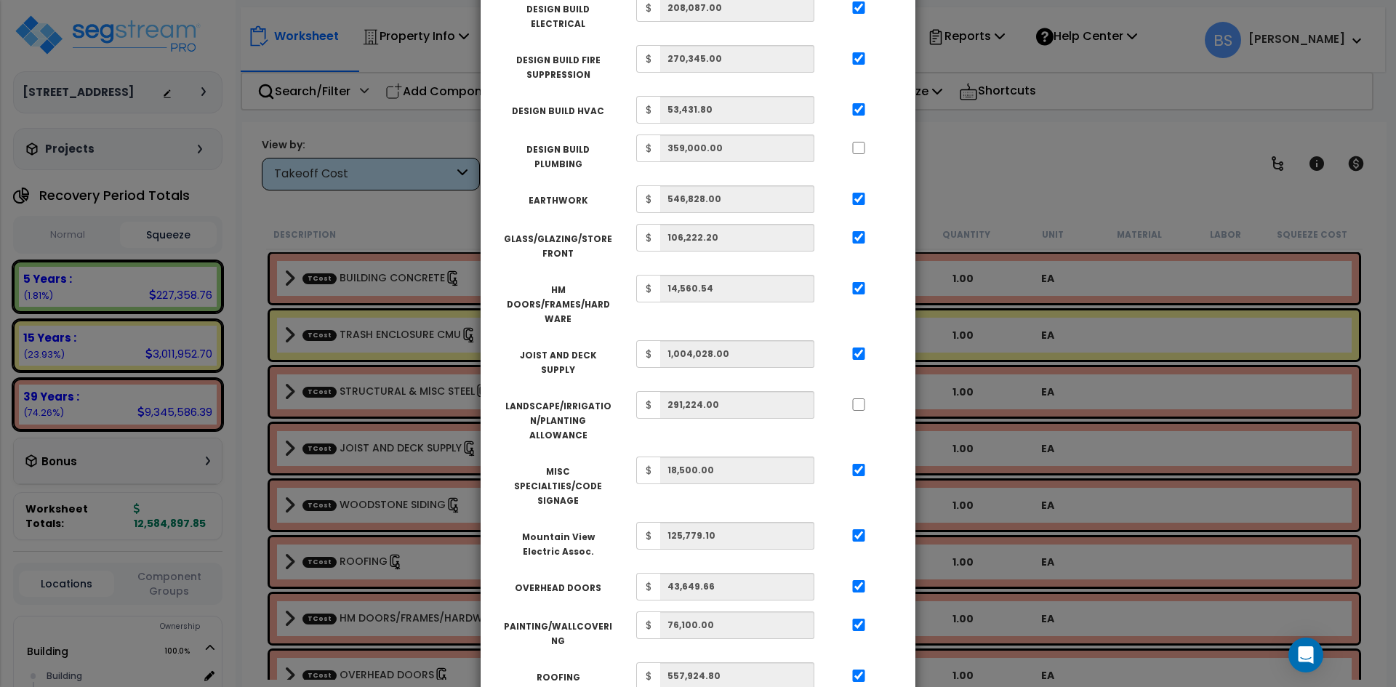
scroll to position [661, 0]
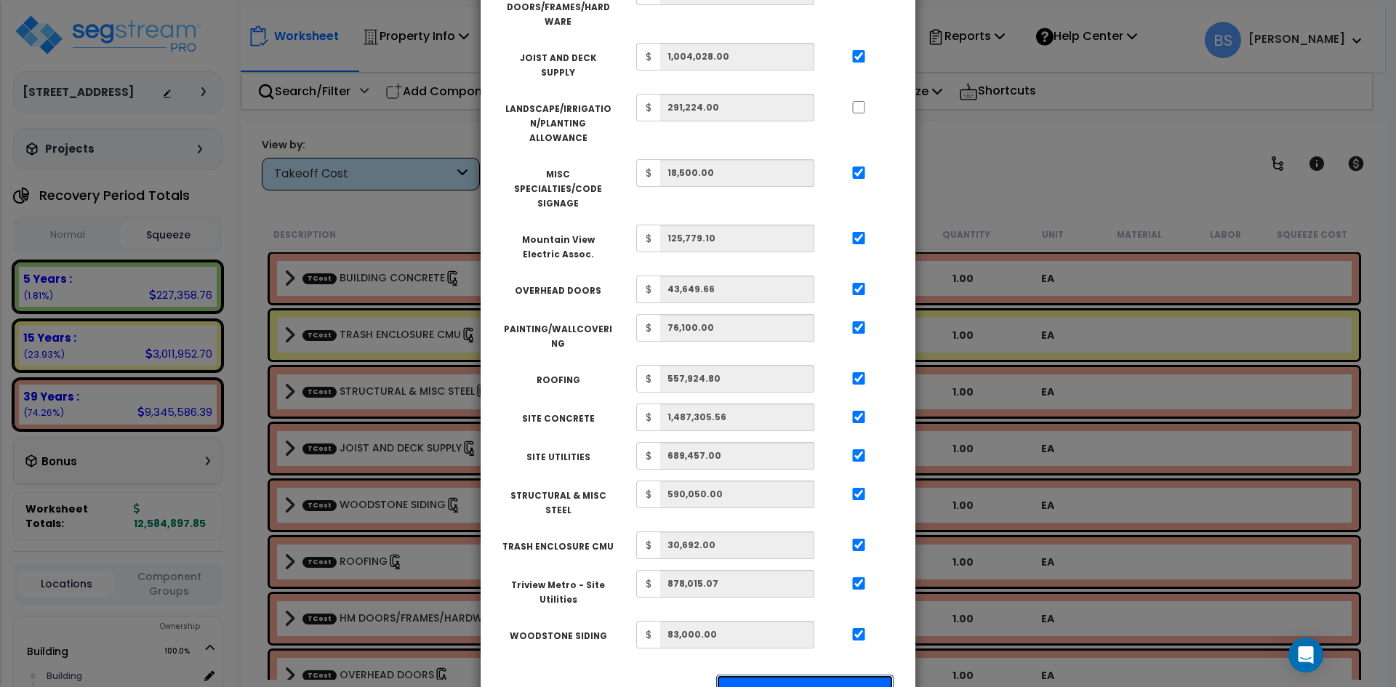
click at [808, 675] on button "Apply Squeeze" at bounding box center [804, 691] width 177 height 33
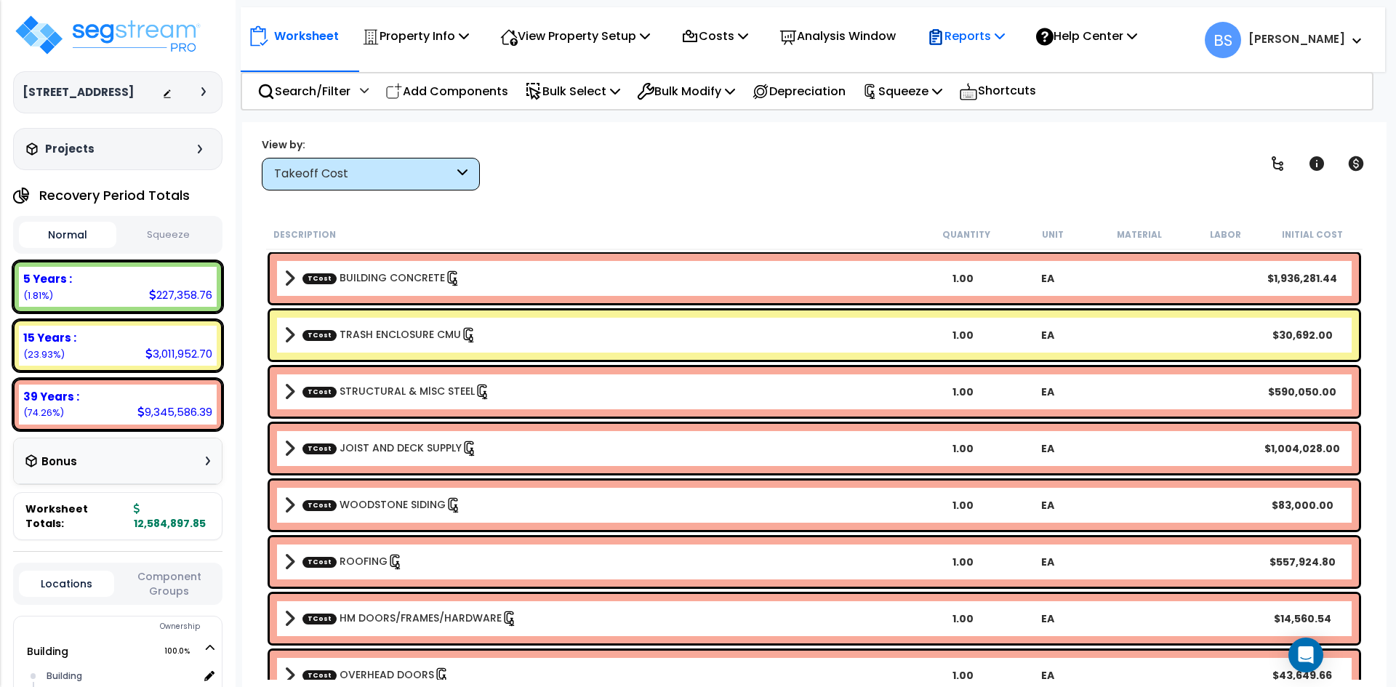
click at [984, 33] on p "Reports" at bounding box center [966, 36] width 78 height 20
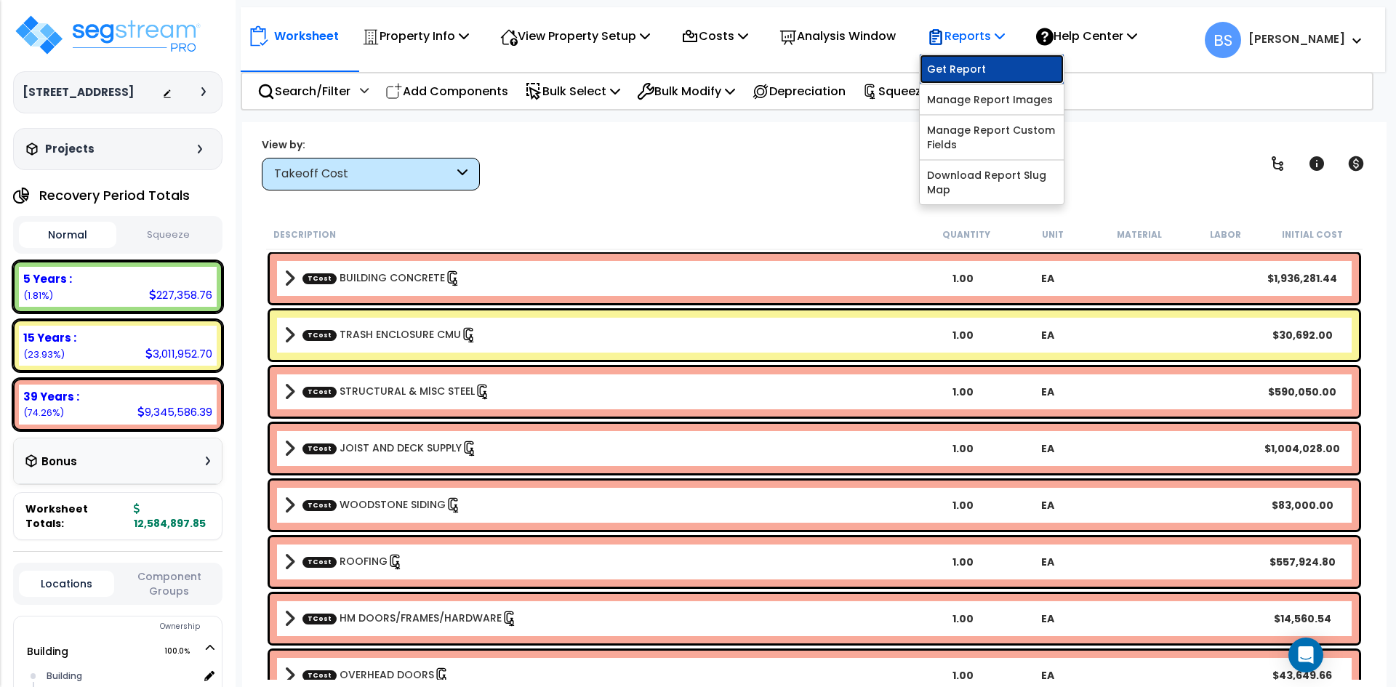
click at [971, 67] on link "Get Report" at bounding box center [992, 69] width 144 height 29
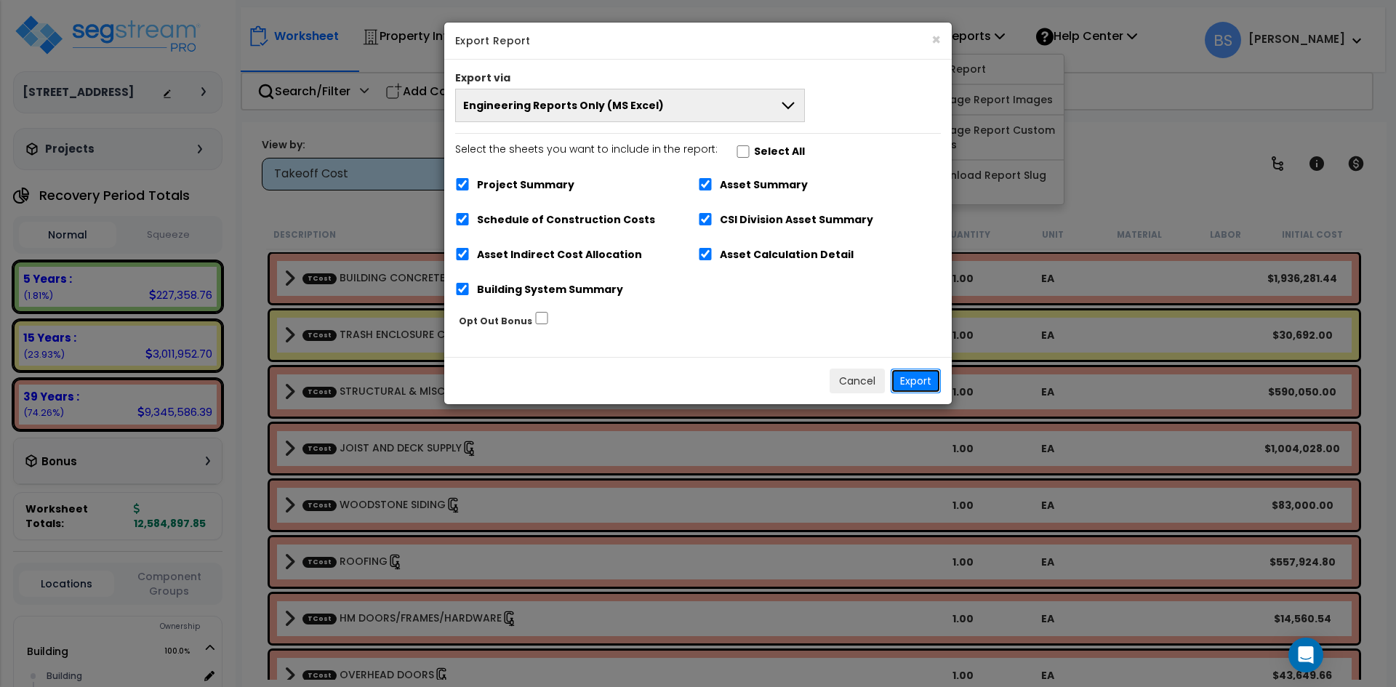
click at [910, 378] on button "Export" at bounding box center [916, 381] width 50 height 25
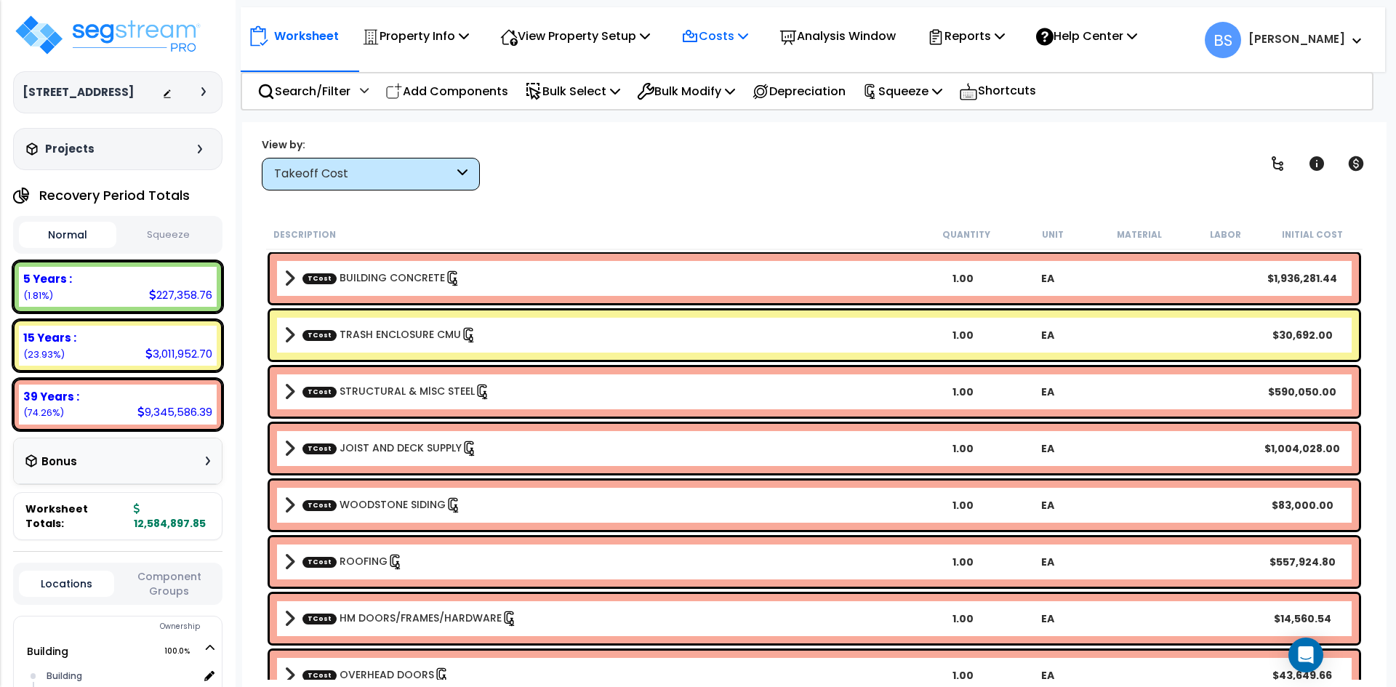
drag, startPoint x: 736, startPoint y: 41, endPoint x: 734, endPoint y: 50, distance: 9.0
click at [736, 41] on p "Costs" at bounding box center [714, 36] width 67 height 20
click at [731, 64] on link "Indirect Costs" at bounding box center [746, 69] width 144 height 29
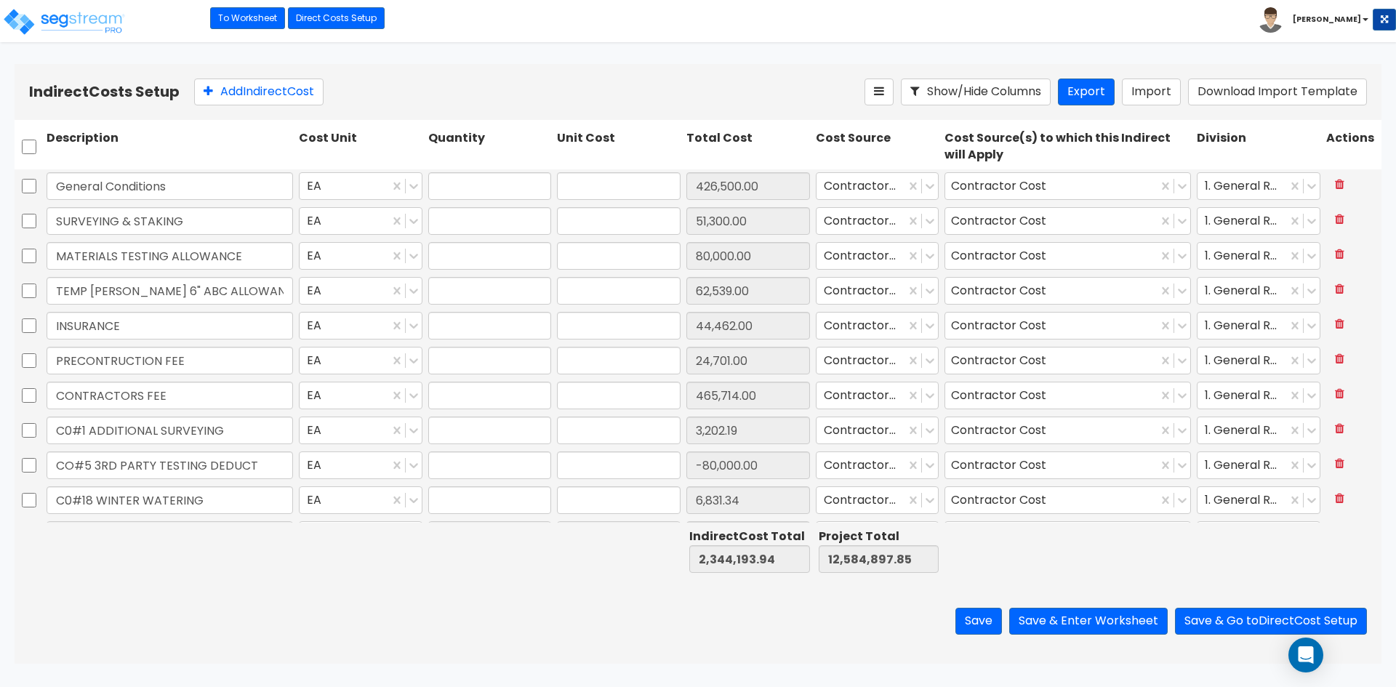
type input "1.00"
type input "426,500.00"
type input "1.00"
type input "51,300.00"
type input "1.00"
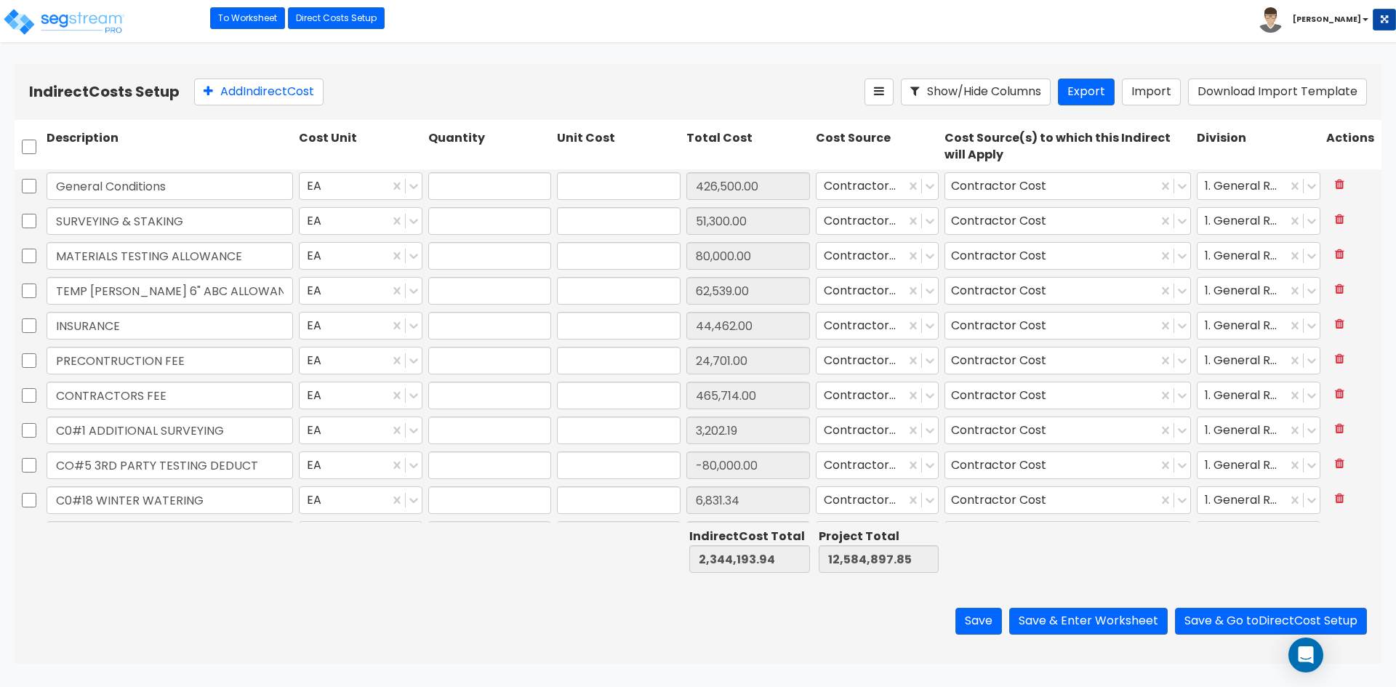
type input "80,000.00"
type input "1.00"
type input "62,539.00"
type input "1.00"
type input "44,462.00"
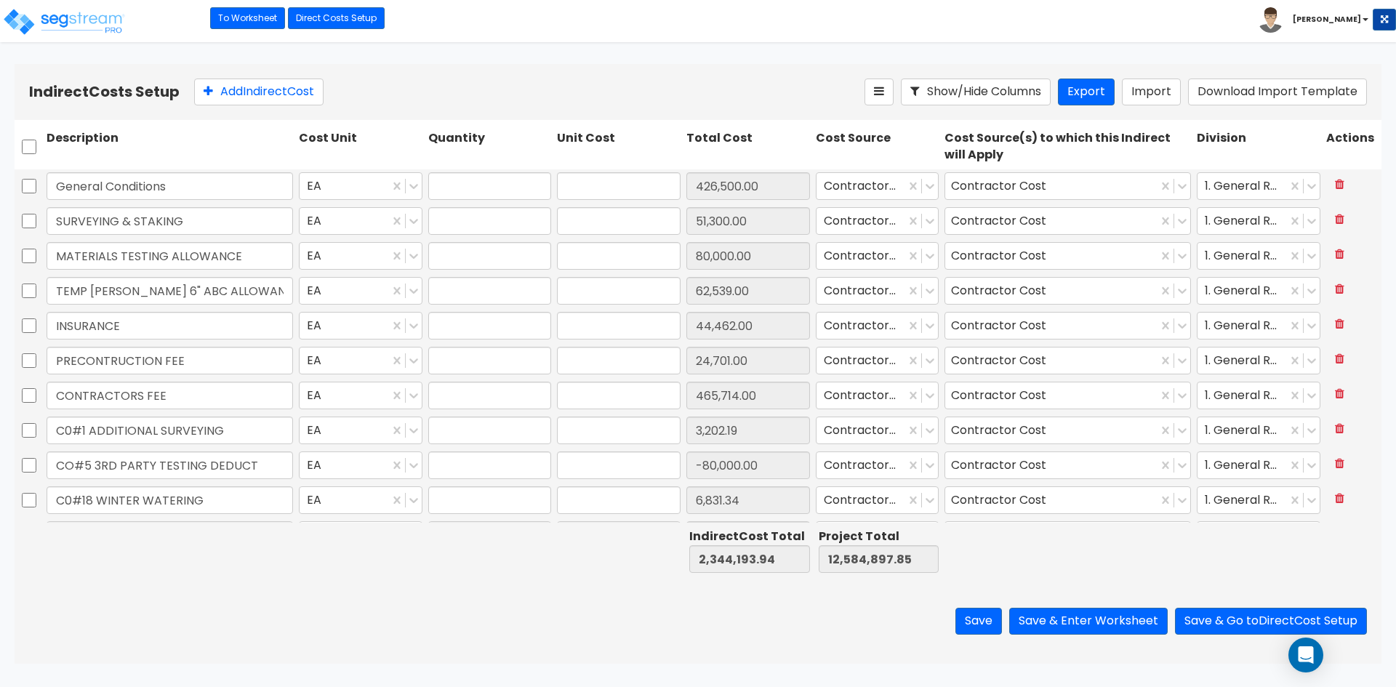
type input "1.00"
type input "24,701.00"
type input "1.00"
type input "465,714.00"
type input "1.00"
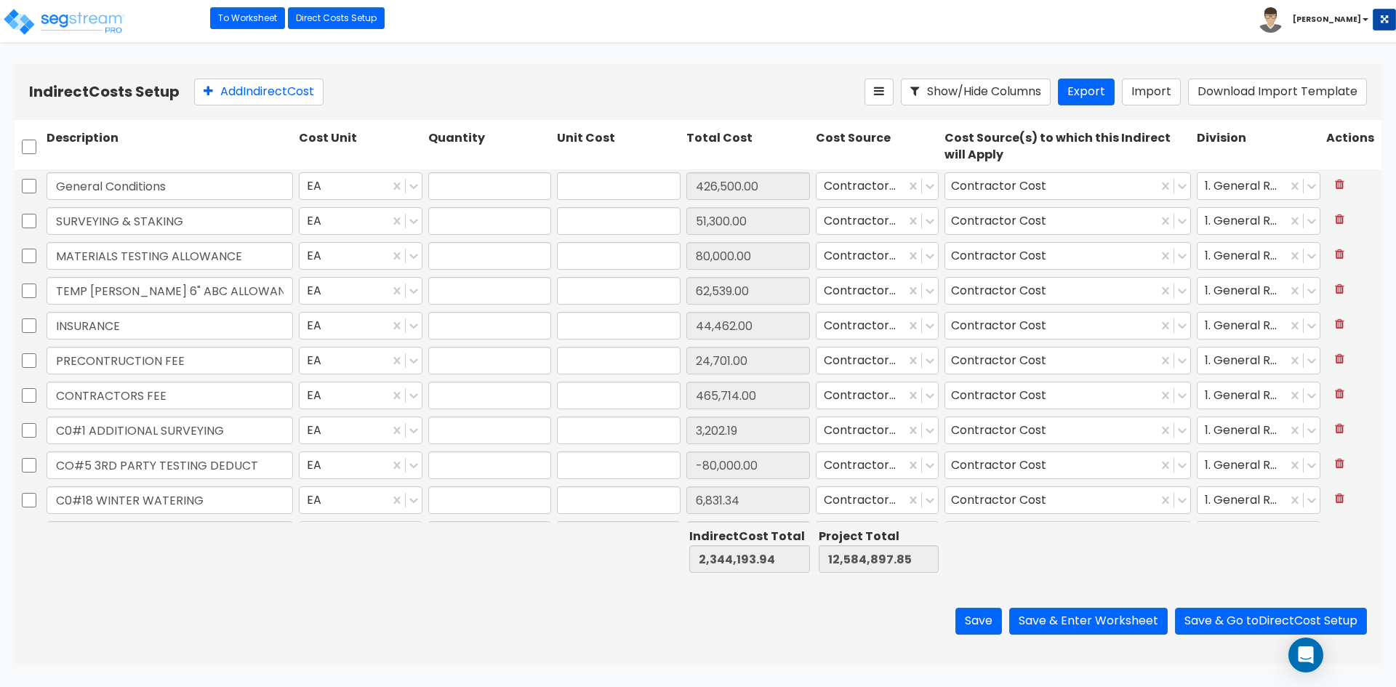
type input "3,202.19"
type input "1.00"
type input "-80,000.00"
type input "1.00"
type input "6,831.34"
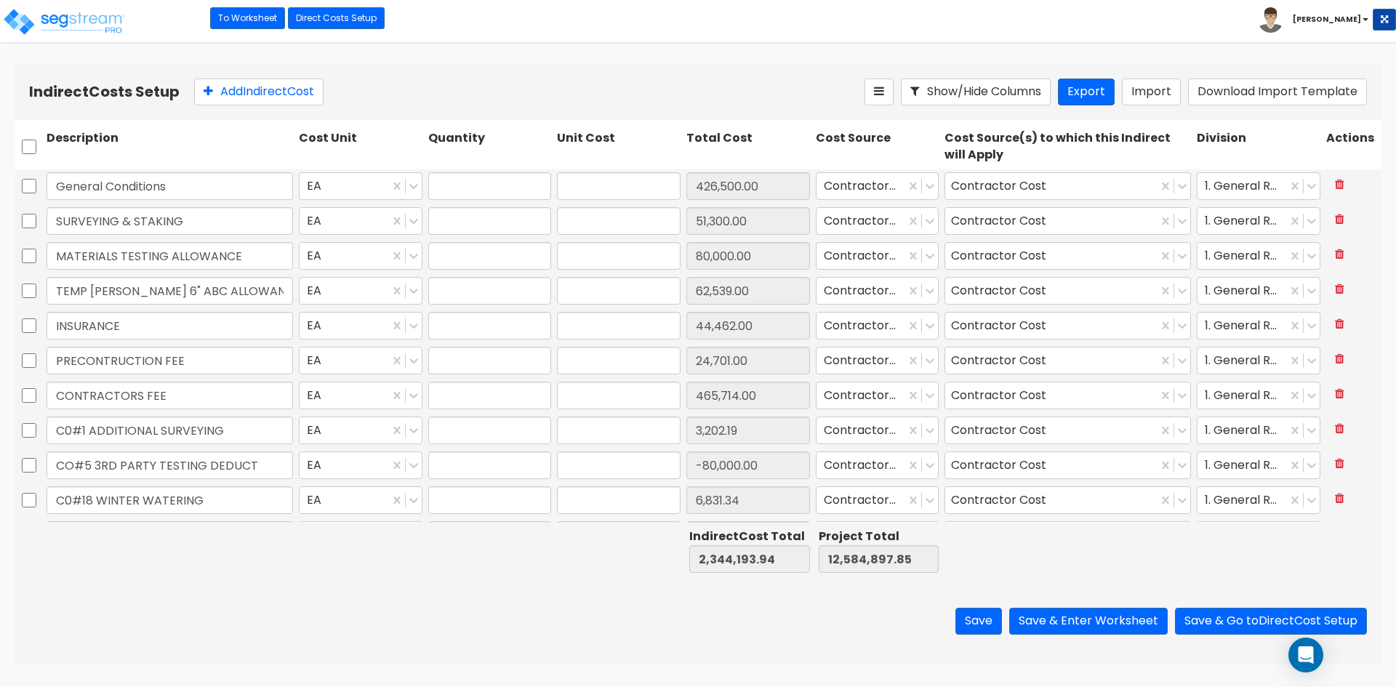
type input "1.00"
type input "1,387.62"
type input "1.00"
type input "147,269.93"
type input "1.00"
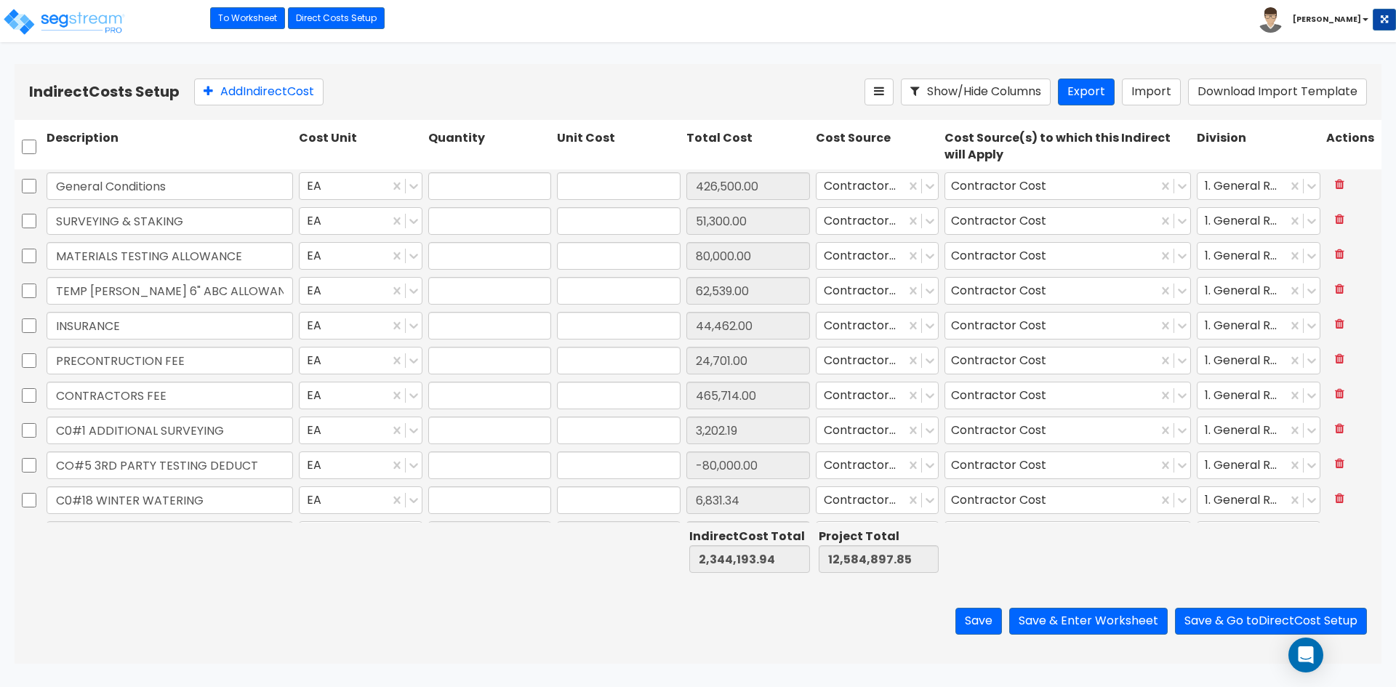
type input "102,783.75"
type input "1.00"
type input "1,995.00"
type input "1.00"
type input "128,241.11"
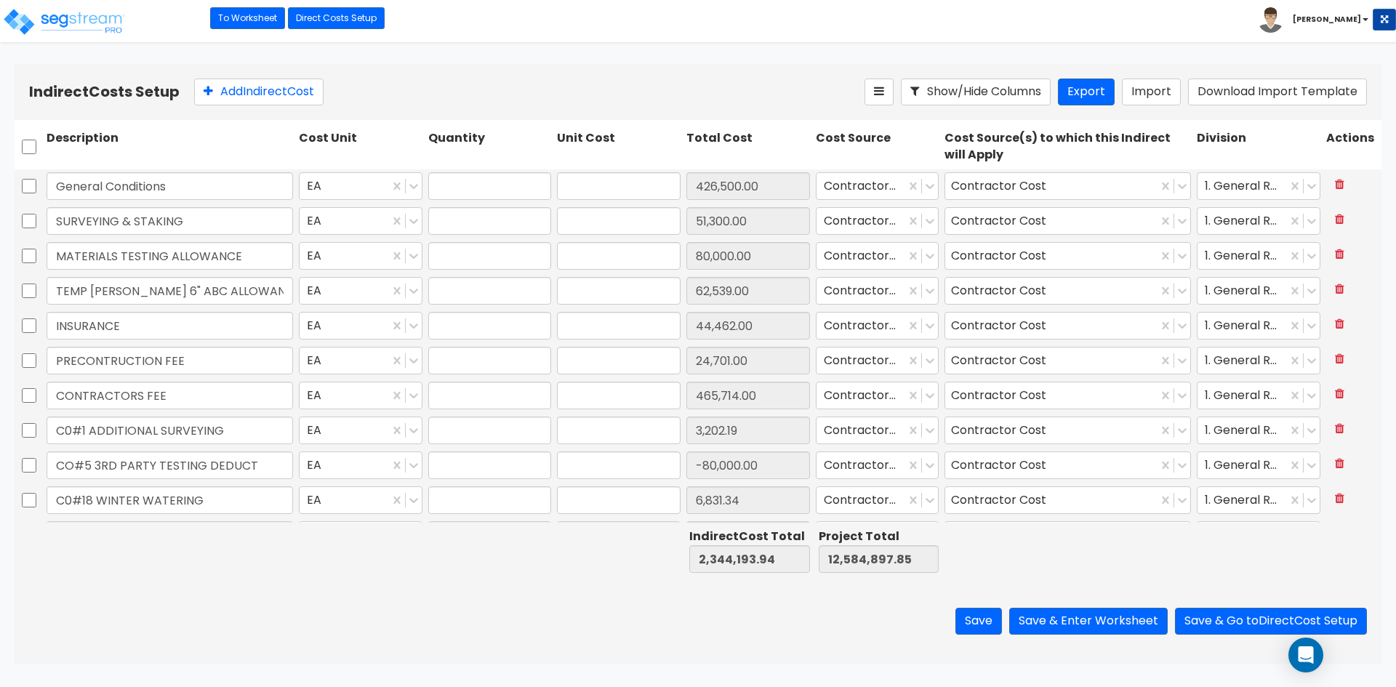
type input "1.00"
type input "59,465.16"
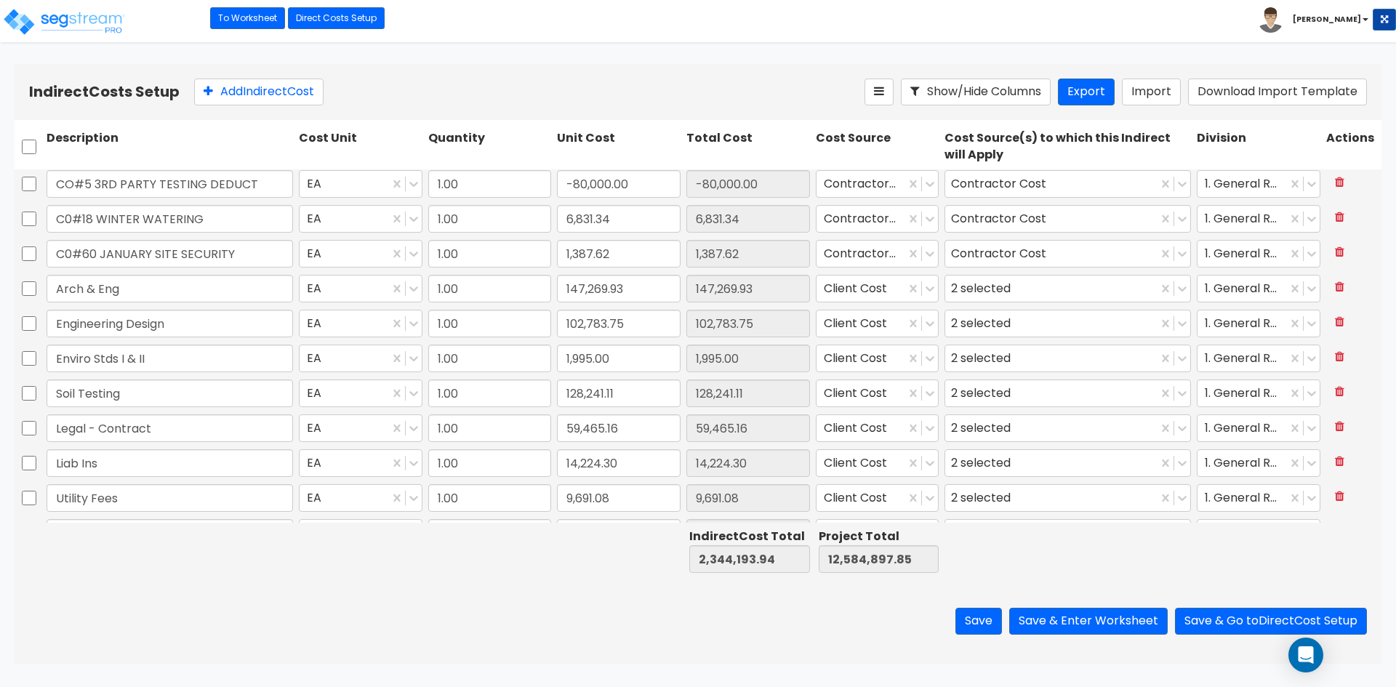
type input "1.00"
type input "108,560.28"
type input "1.00"
type input "22,980.23"
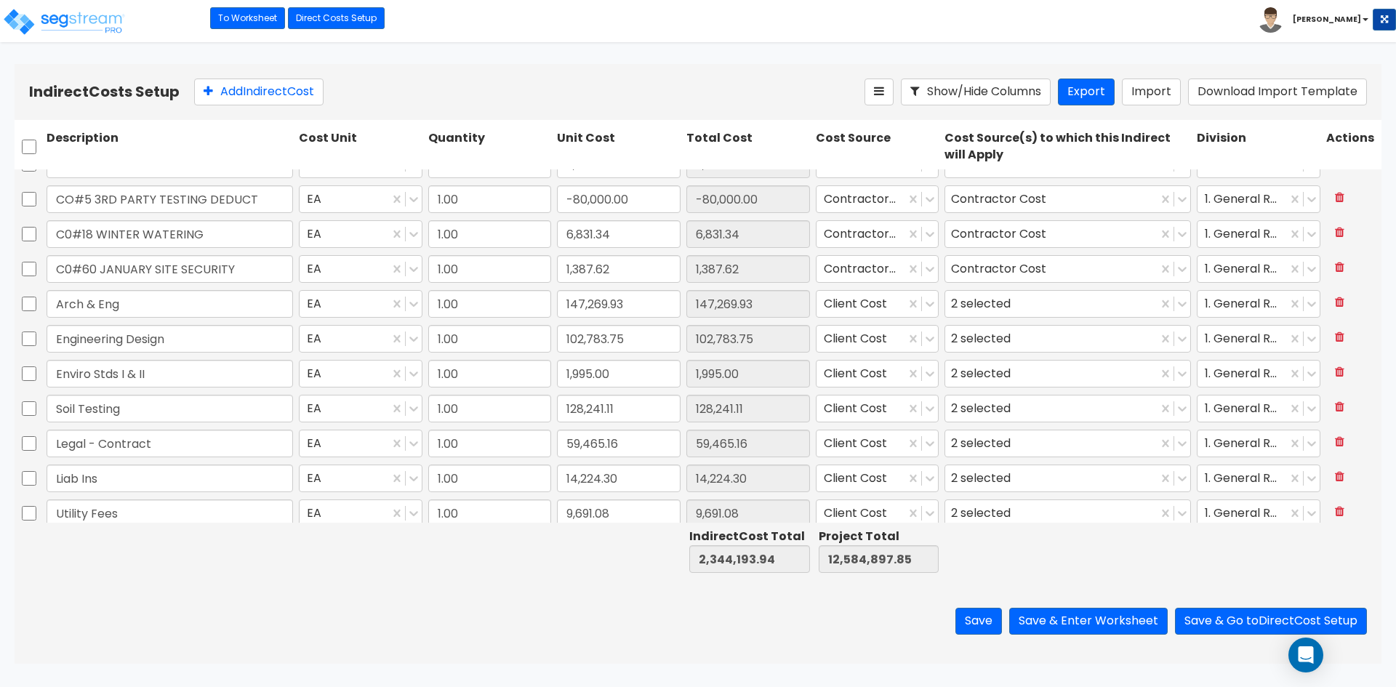
scroll to position [193, 0]
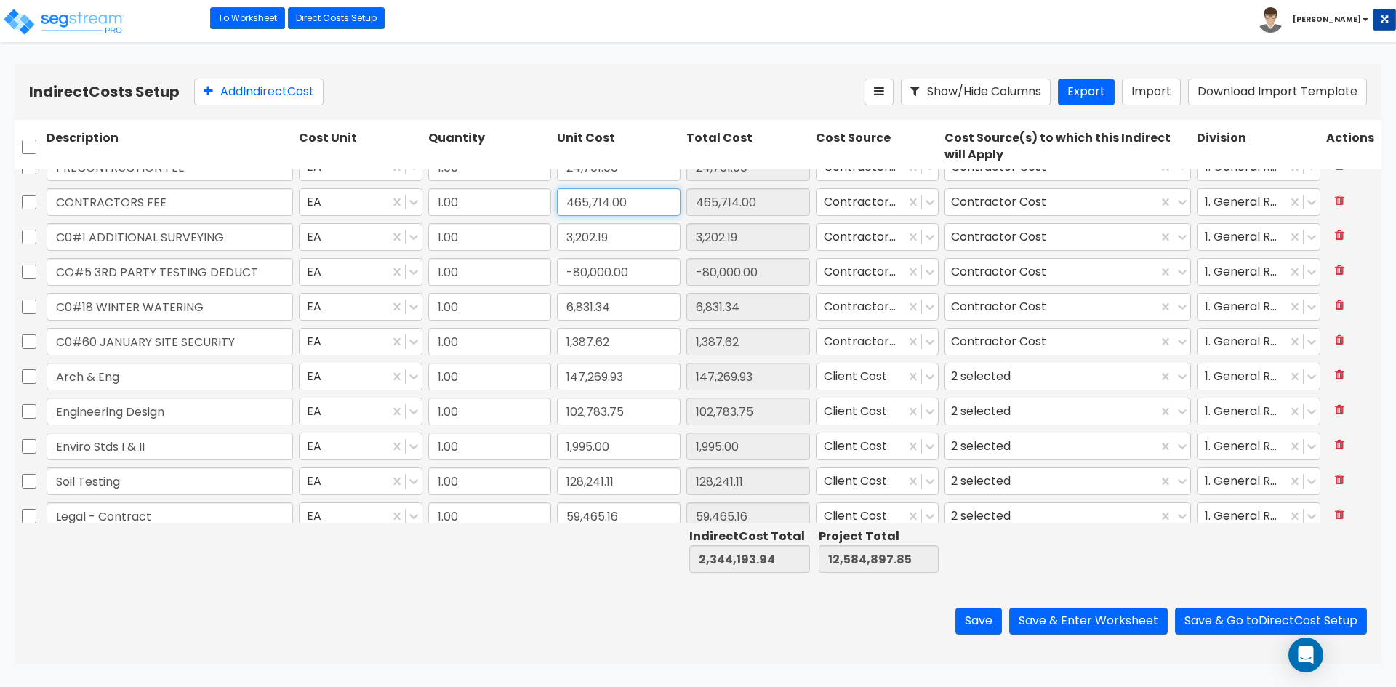
click at [629, 208] on input "465,714.00" at bounding box center [619, 202] width 124 height 28
type input "4"
type input "438,044"
click at [260, 99] on button "Add Indirect Cost" at bounding box center [258, 92] width 129 height 27
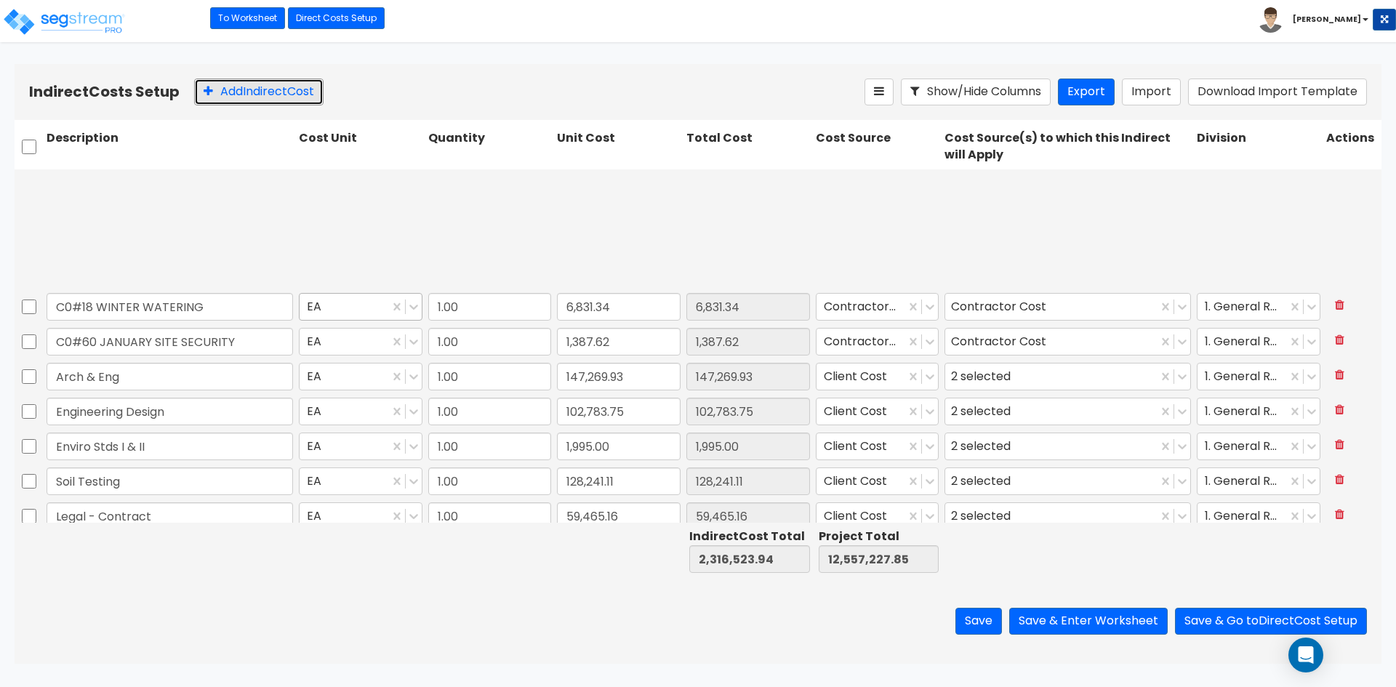
type input "1.00"
type input "2,032.00"
type input "1.00"
type input "108,560.28"
type input "1.00"
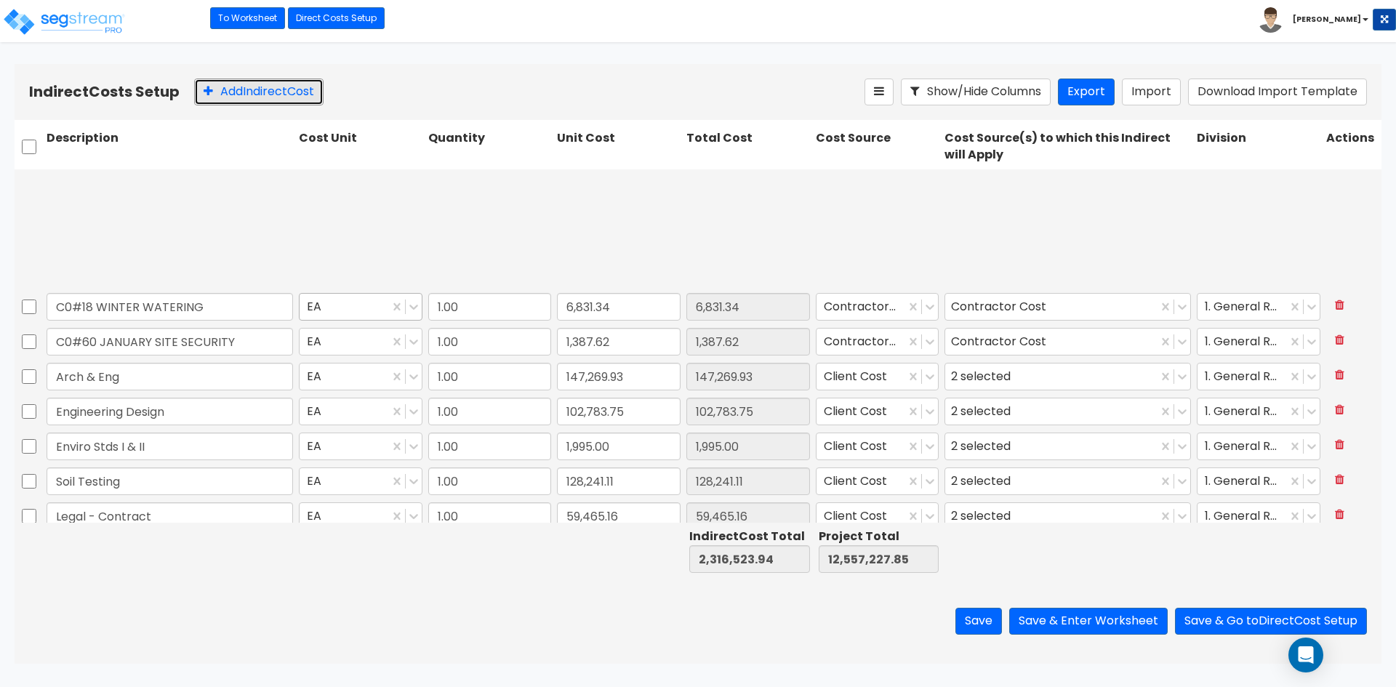
type input "22,980.23"
type input "1.00"
type input "0"
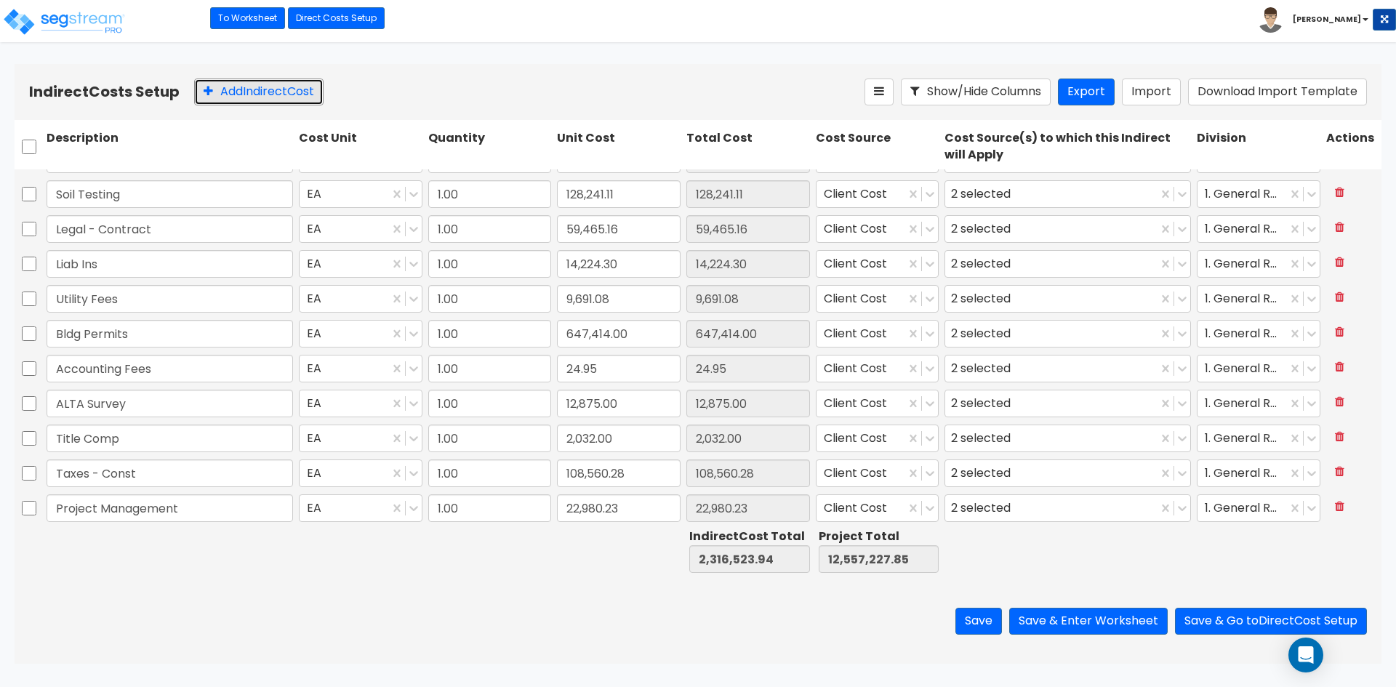
scroll to position [519, 0]
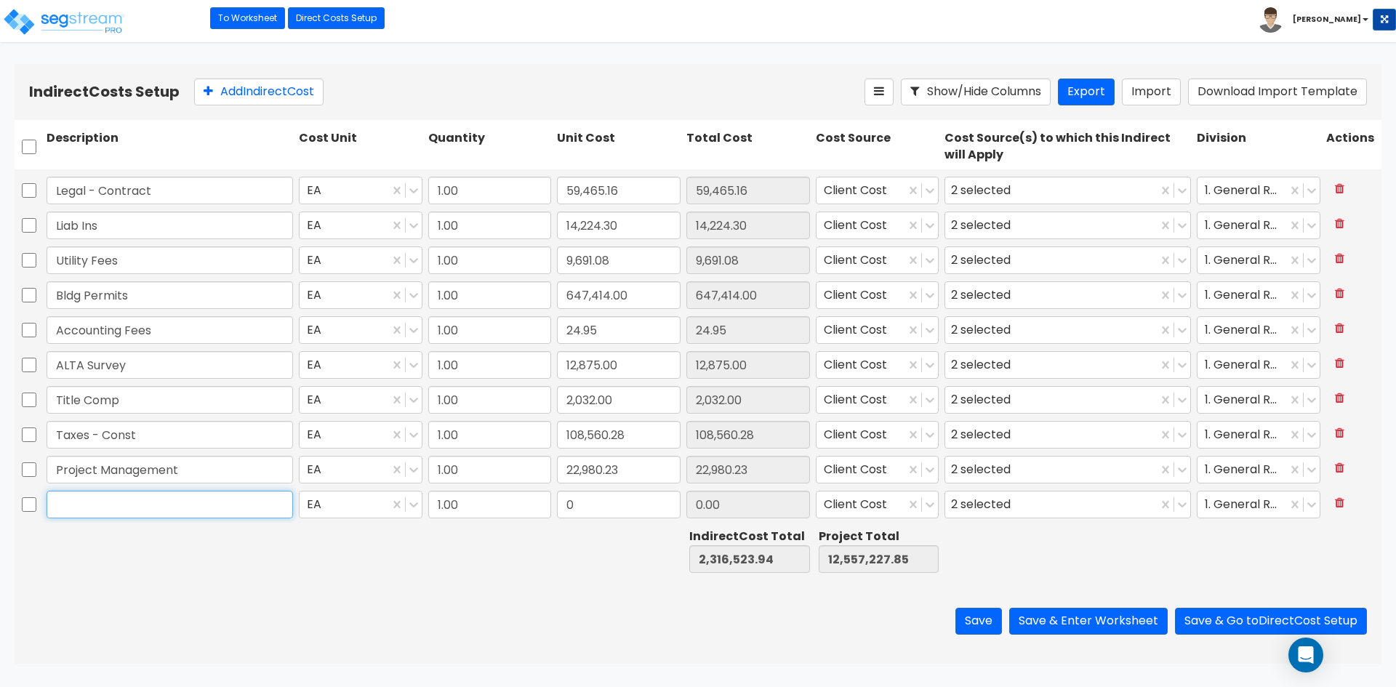
click at [101, 499] on input "text" at bounding box center [170, 505] width 246 height 28
type input "Additional GC Cost"
type input "27,670"
type input "27,670.00"
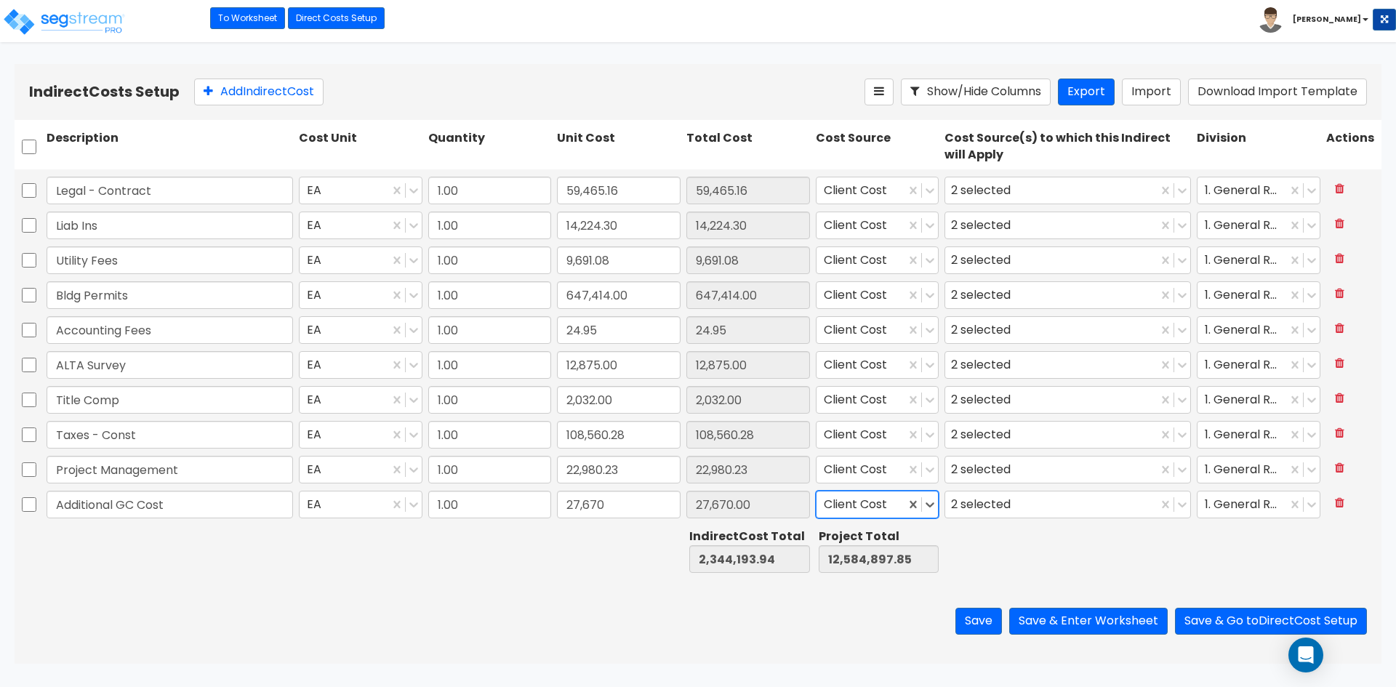
click at [364, 582] on div "Save Save & Enter Worksheet Save & Go to Direct Cost Setup" at bounding box center [698, 621] width 1367 height 85
click at [225, 654] on div "Save Save & Enter Worksheet Save & Go to Direct Cost Setup" at bounding box center [698, 621] width 1367 height 85
click at [1120, 624] on button "Save & Enter Worksheet" at bounding box center [1088, 621] width 158 height 27
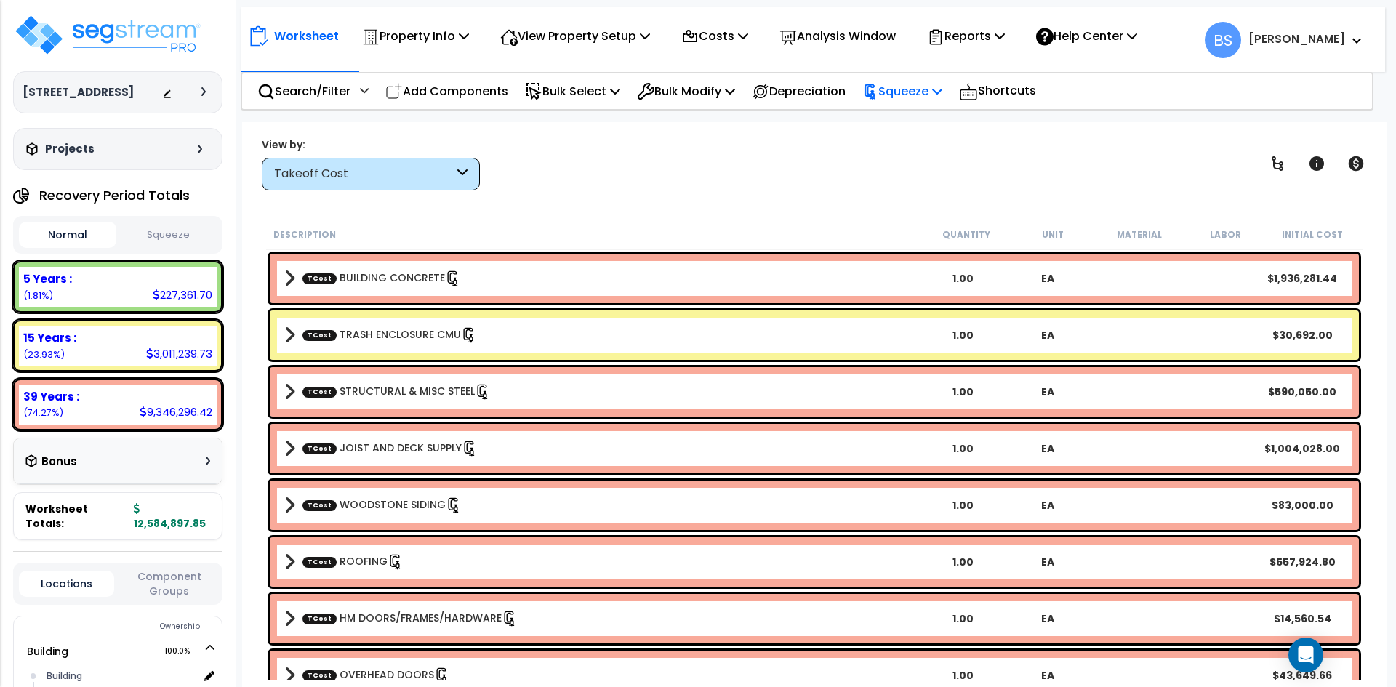
click at [928, 93] on p "Squeeze" at bounding box center [902, 91] width 80 height 20
click at [925, 118] on link "Re-squeeze" at bounding box center [927, 123] width 144 height 29
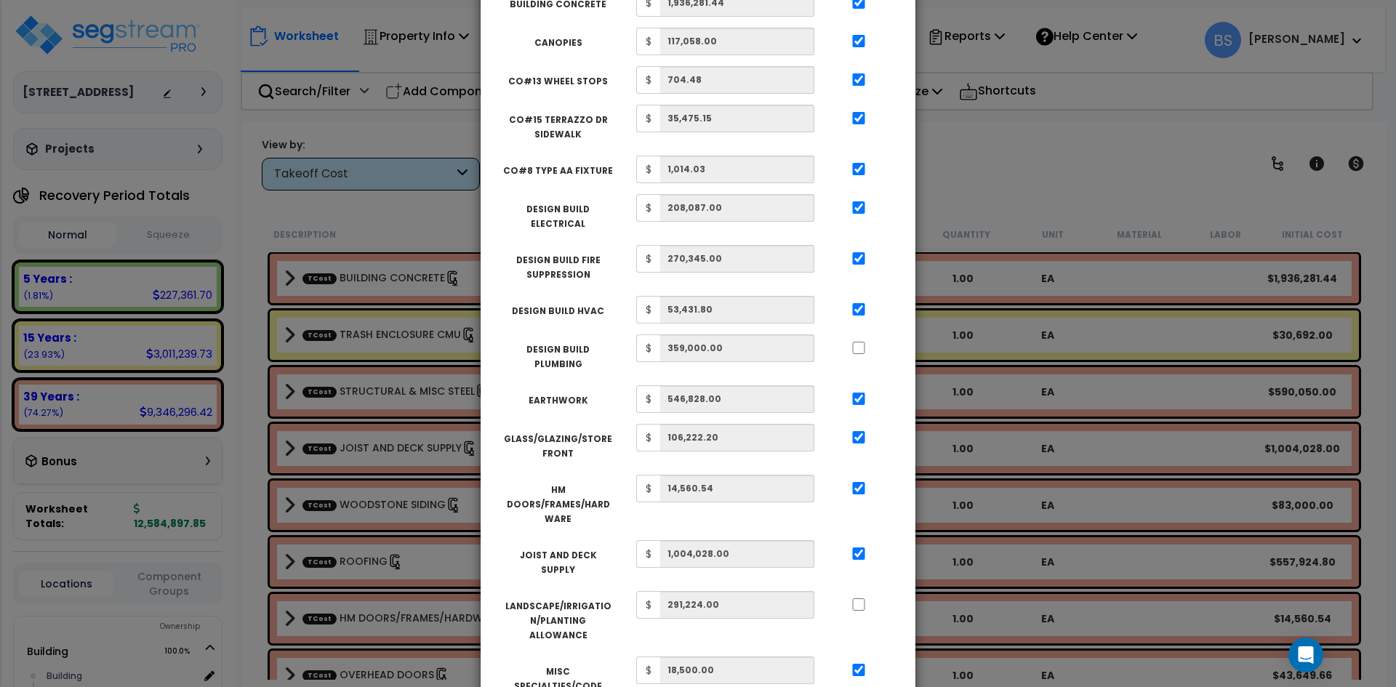
scroll to position [7, 0]
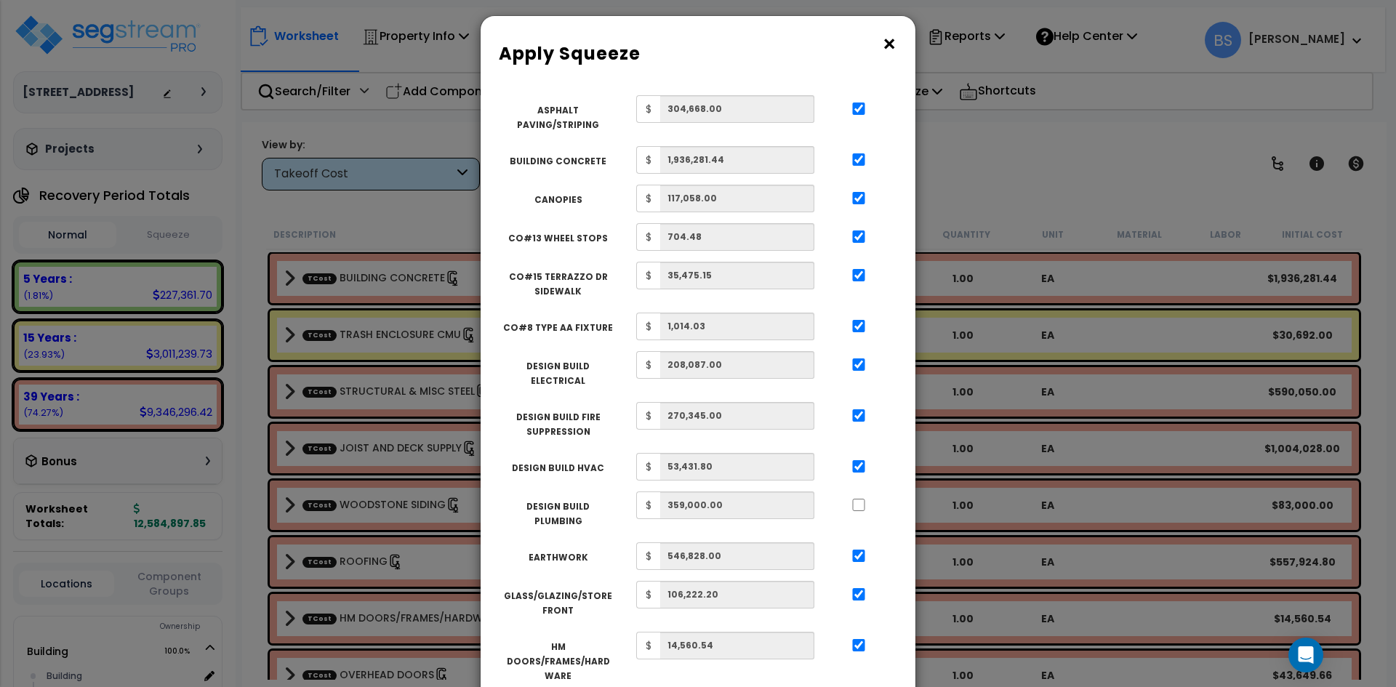
click at [895, 41] on button "×" at bounding box center [889, 44] width 16 height 23
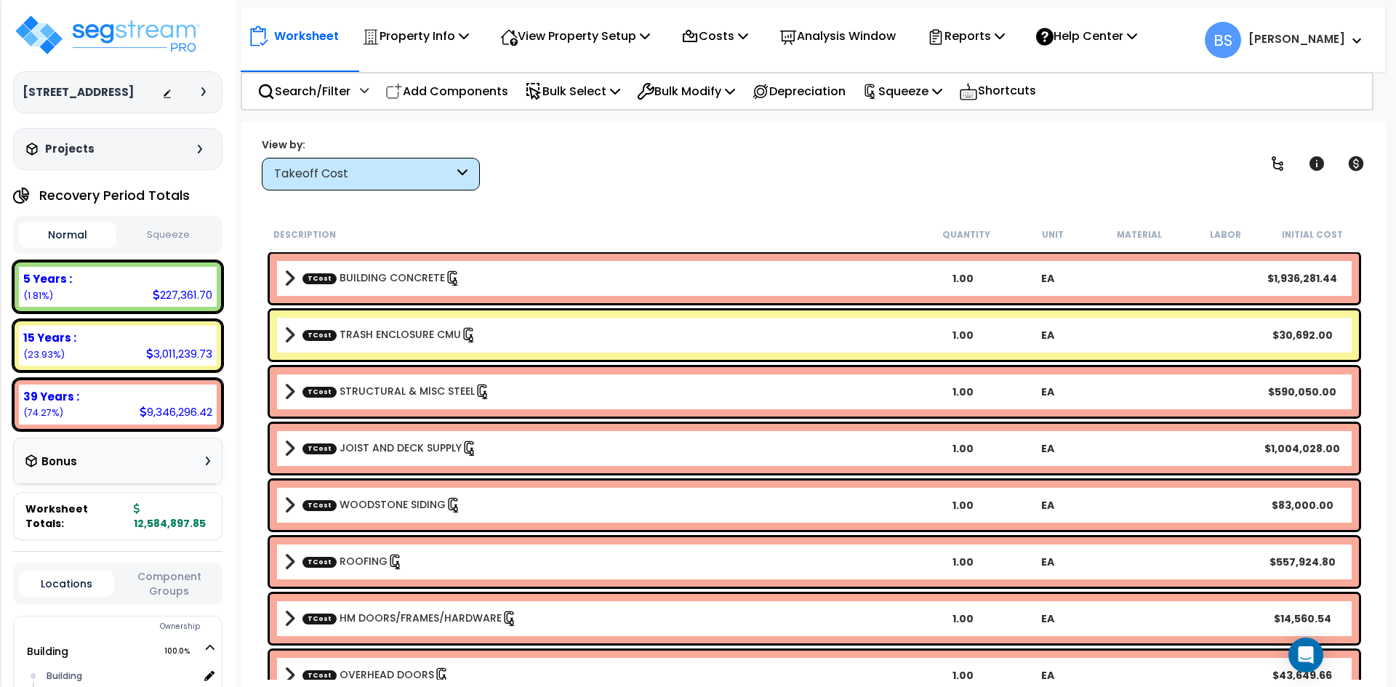
click at [155, 248] on button "Squeeze" at bounding box center [168, 234] width 97 height 25
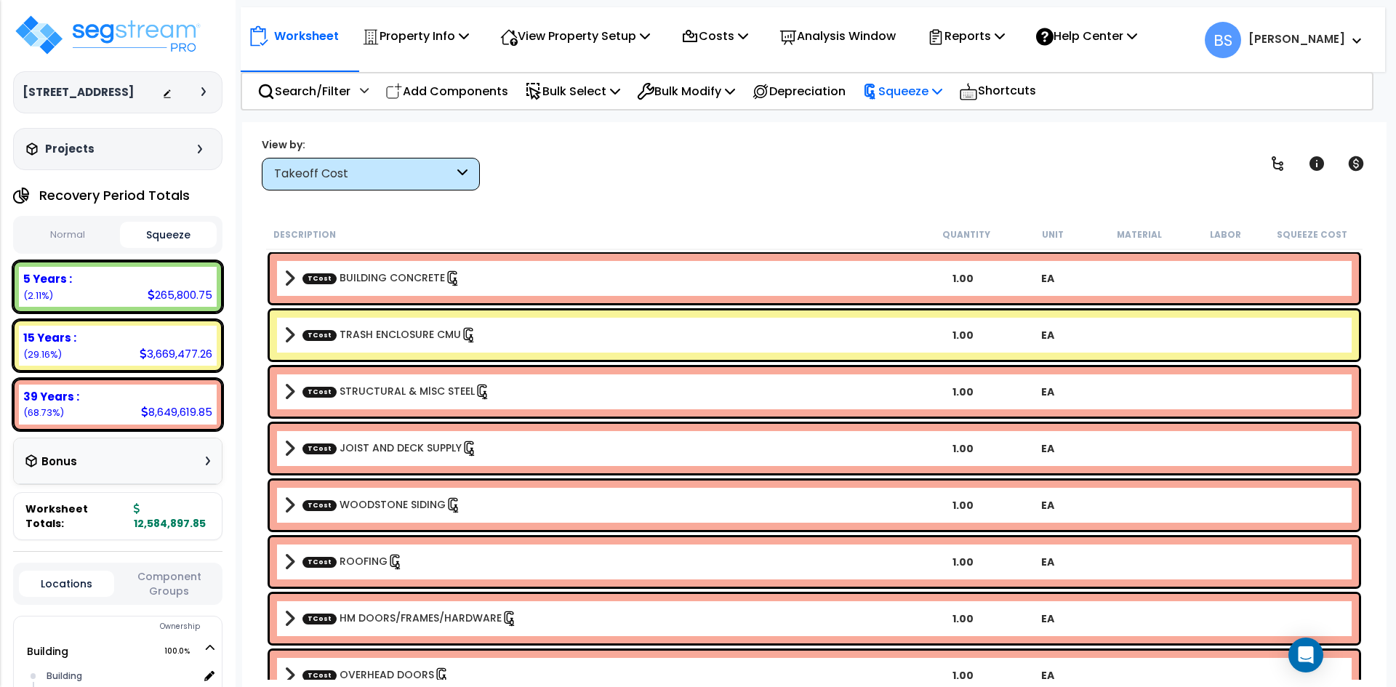
click at [931, 97] on p "Squeeze" at bounding box center [902, 91] width 80 height 20
click at [928, 126] on link "Re-squeeze" at bounding box center [927, 123] width 144 height 29
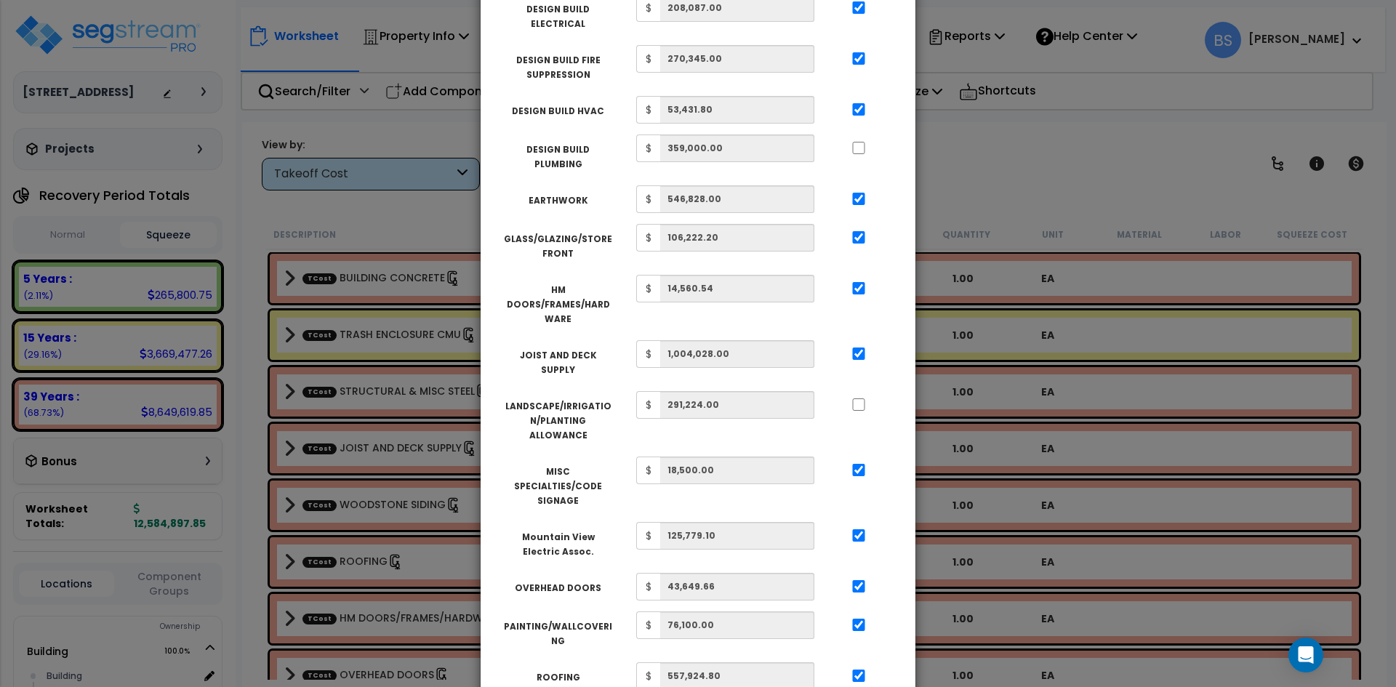
scroll to position [661, 0]
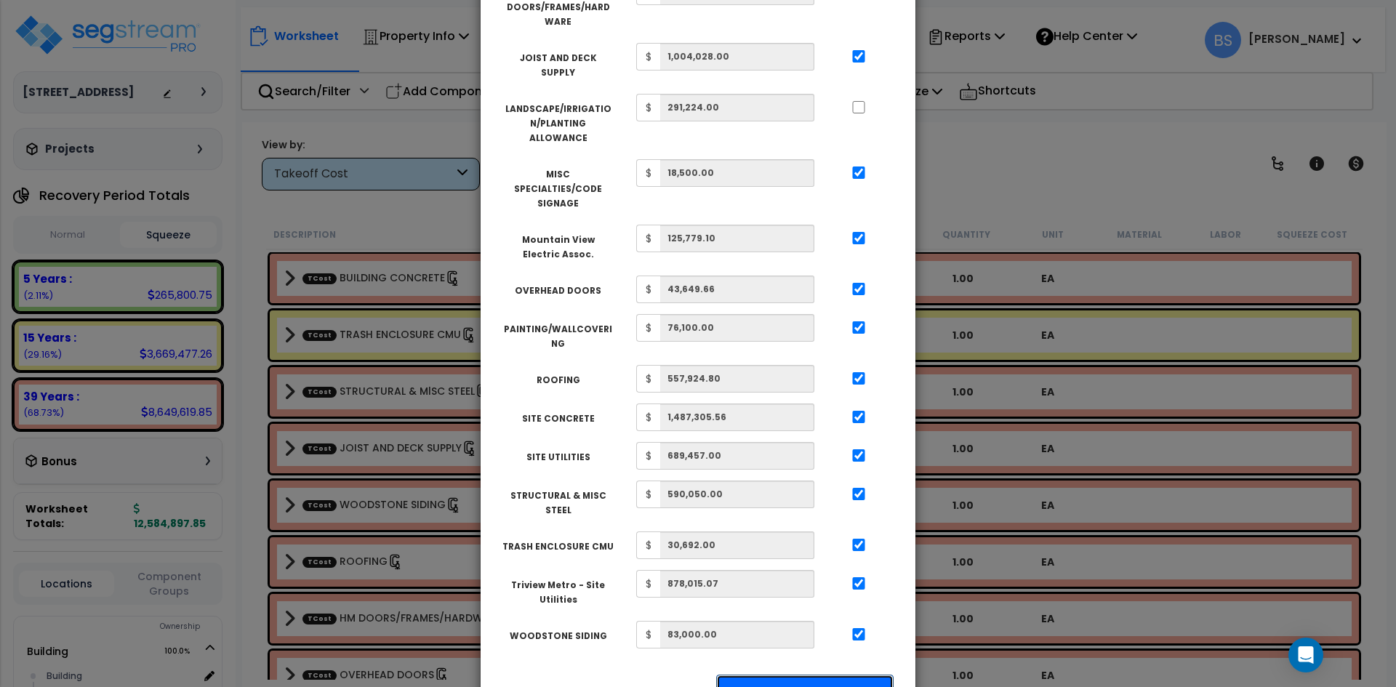
click at [835, 675] on button "Apply Squeeze" at bounding box center [804, 691] width 177 height 33
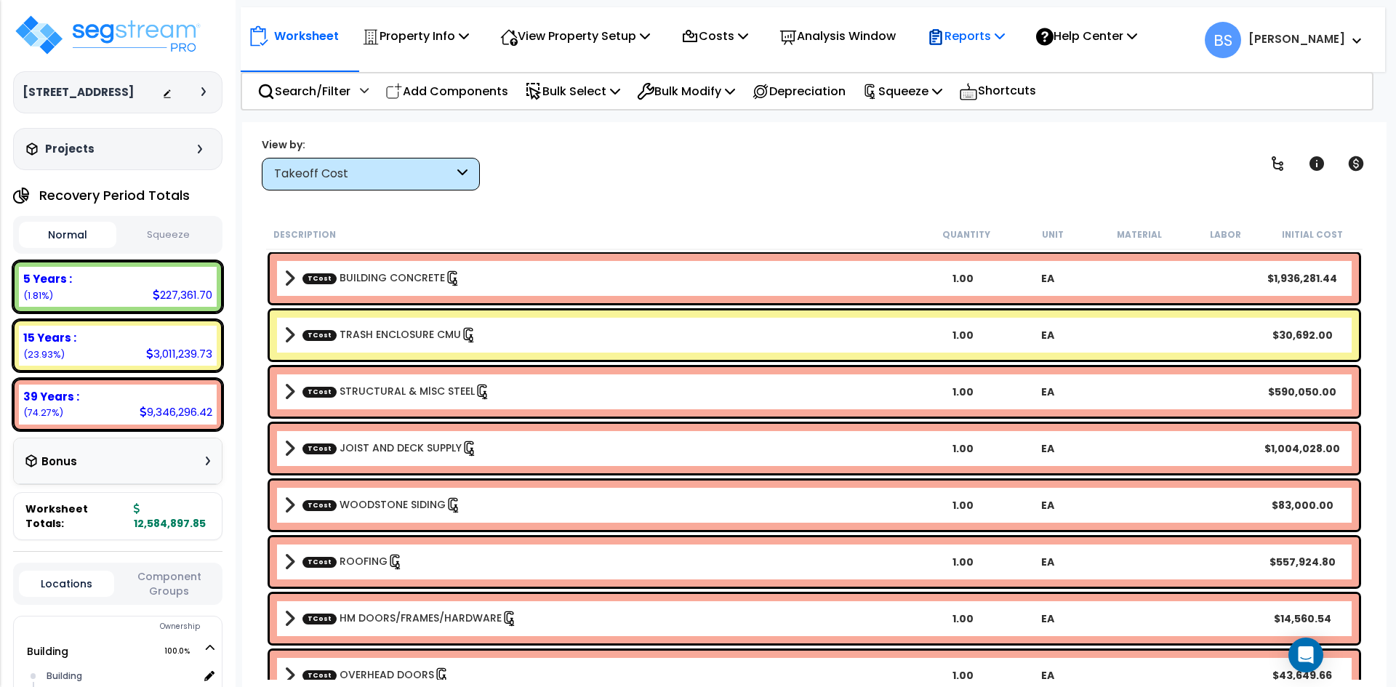
drag, startPoint x: 993, startPoint y: 37, endPoint x: 992, endPoint y: 55, distance: 18.2
click at [993, 37] on p "Reports" at bounding box center [966, 36] width 78 height 20
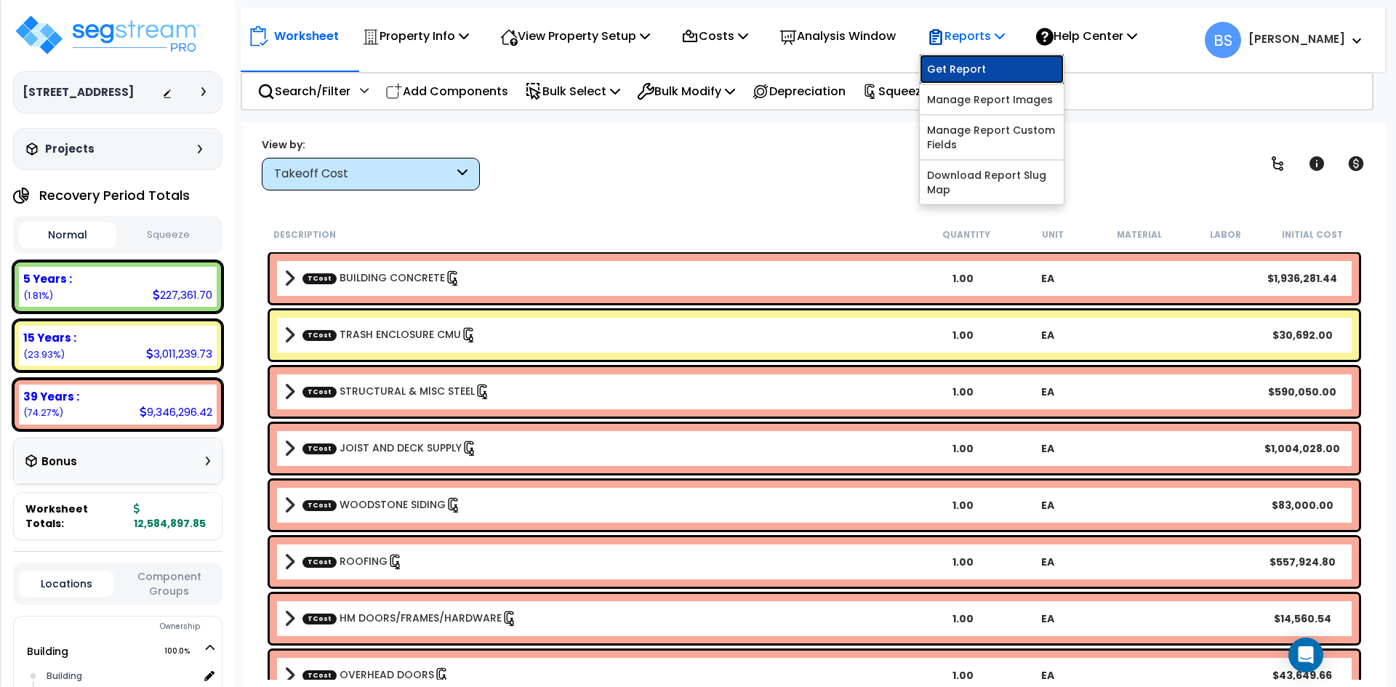
click at [991, 64] on link "Get Report" at bounding box center [992, 69] width 144 height 29
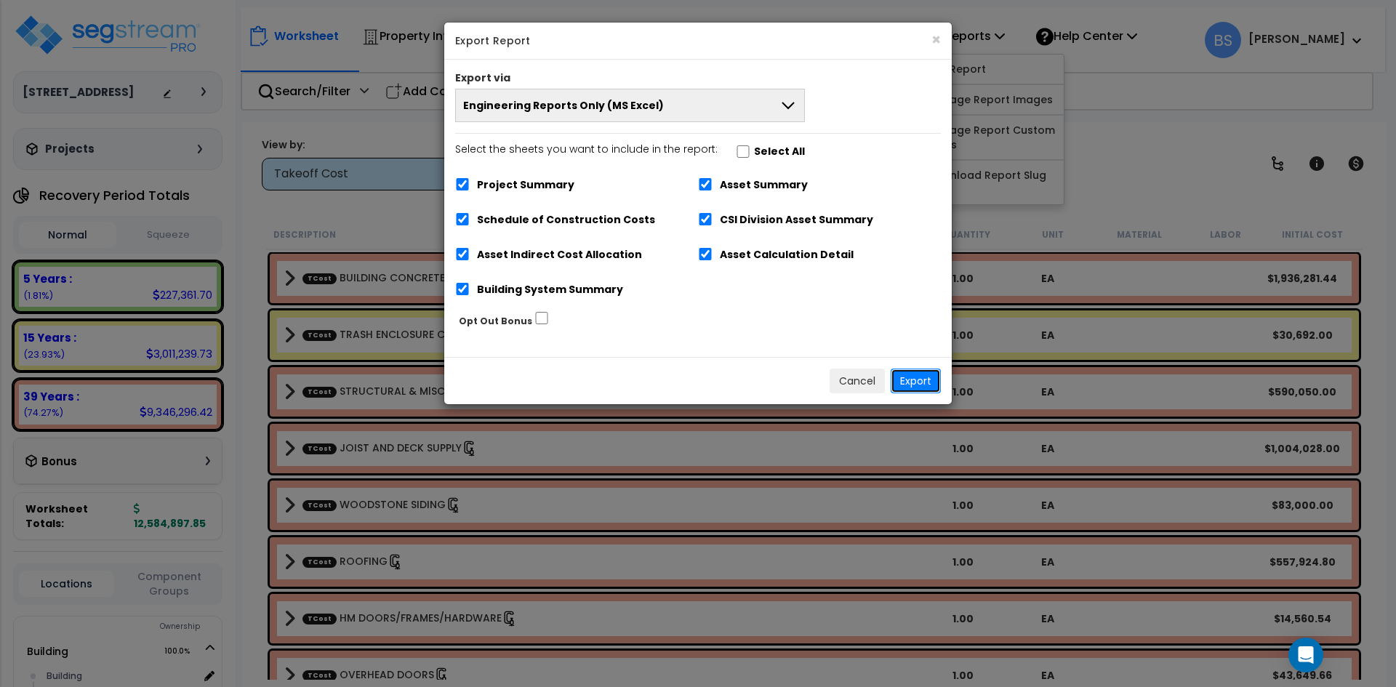
click at [917, 381] on button "Export" at bounding box center [916, 381] width 50 height 25
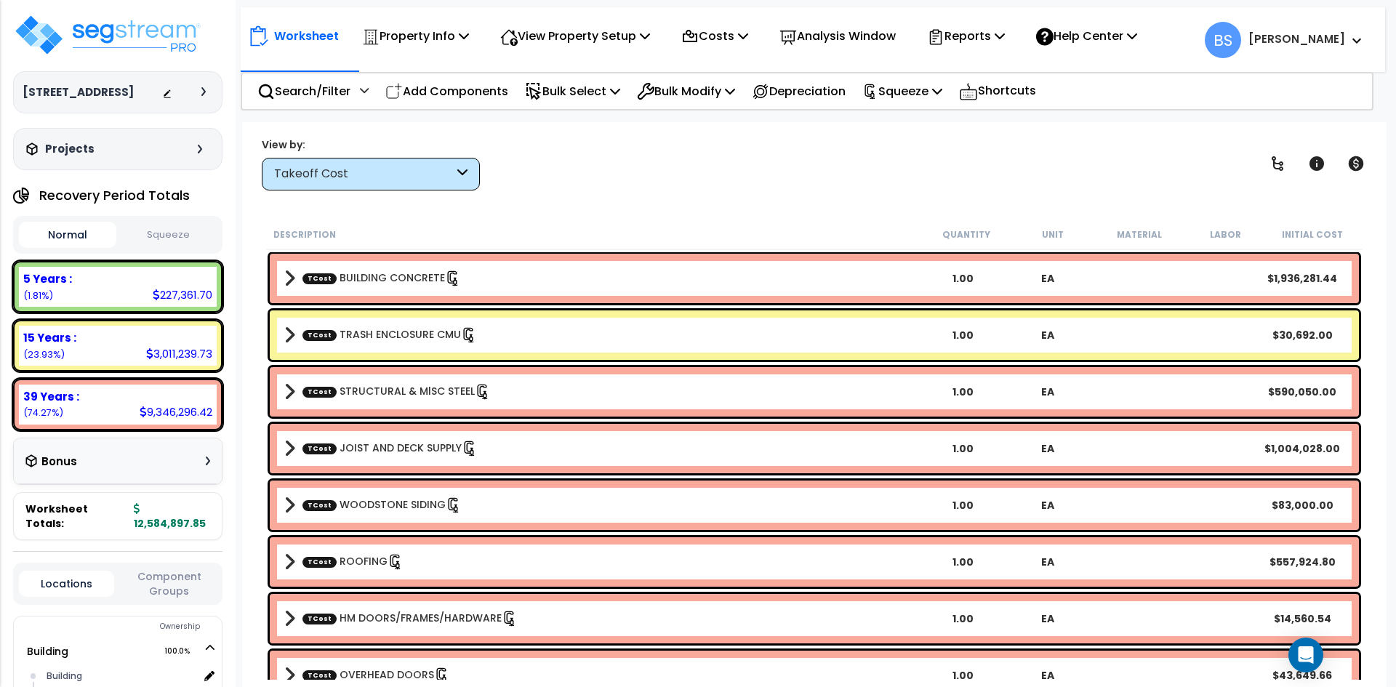
click at [629, 153] on div "View by: Takeoff Cost Takeoff Cost" at bounding box center [814, 164] width 1115 height 54
click at [817, 145] on div "View by: Takeoff Cost Takeoff Cost" at bounding box center [814, 164] width 1115 height 54
